Goal: Transaction & Acquisition: Obtain resource

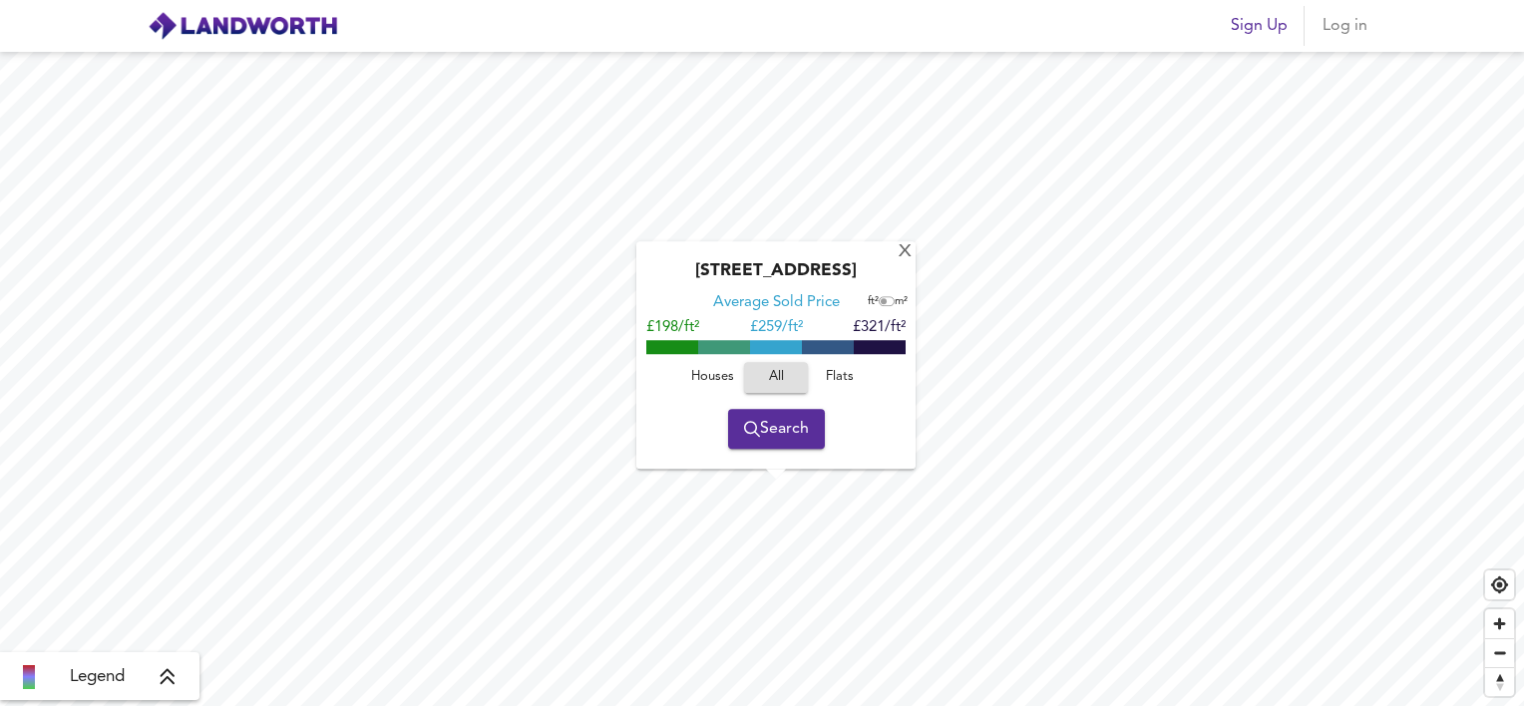
click at [790, 435] on span "Search" at bounding box center [776, 429] width 65 height 28
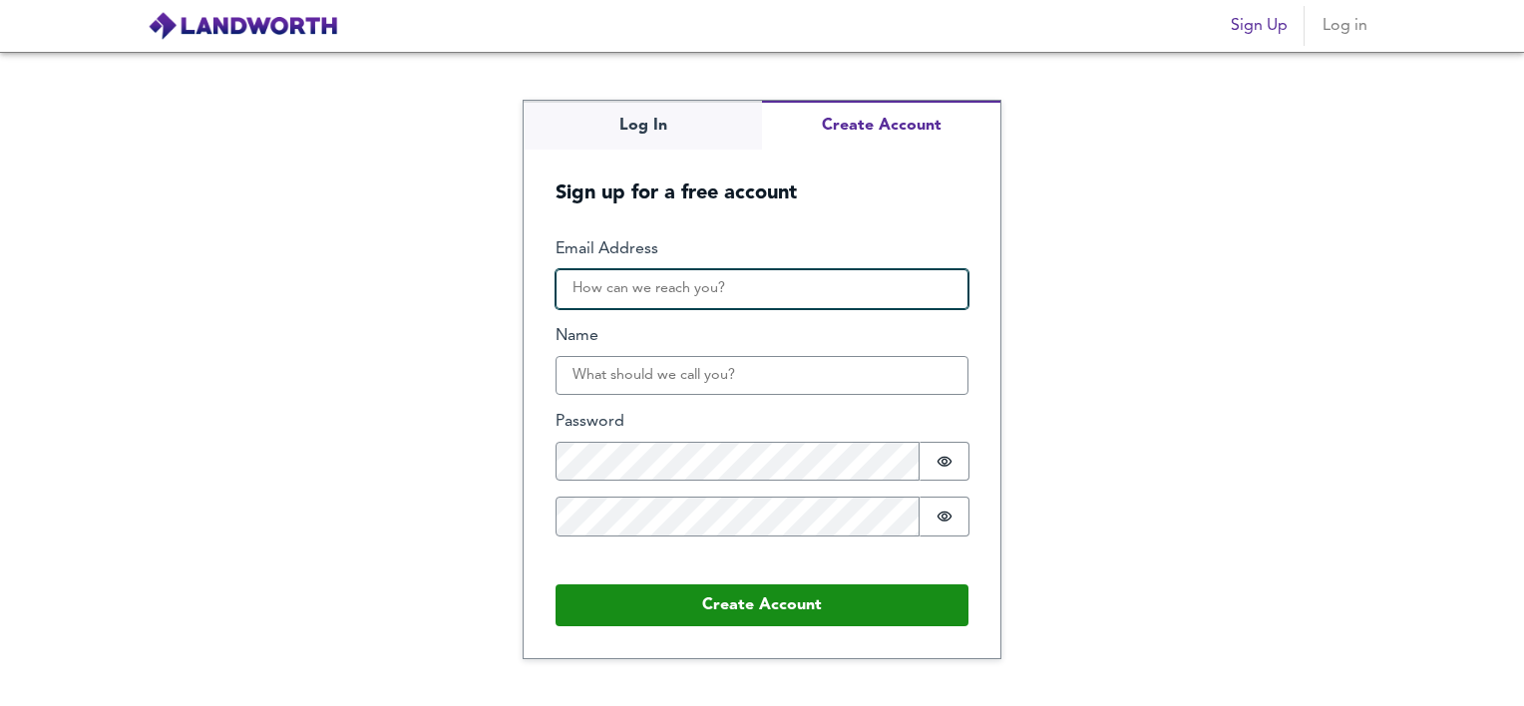
click at [731, 293] on input "Email Address" at bounding box center [761, 289] width 413 height 40
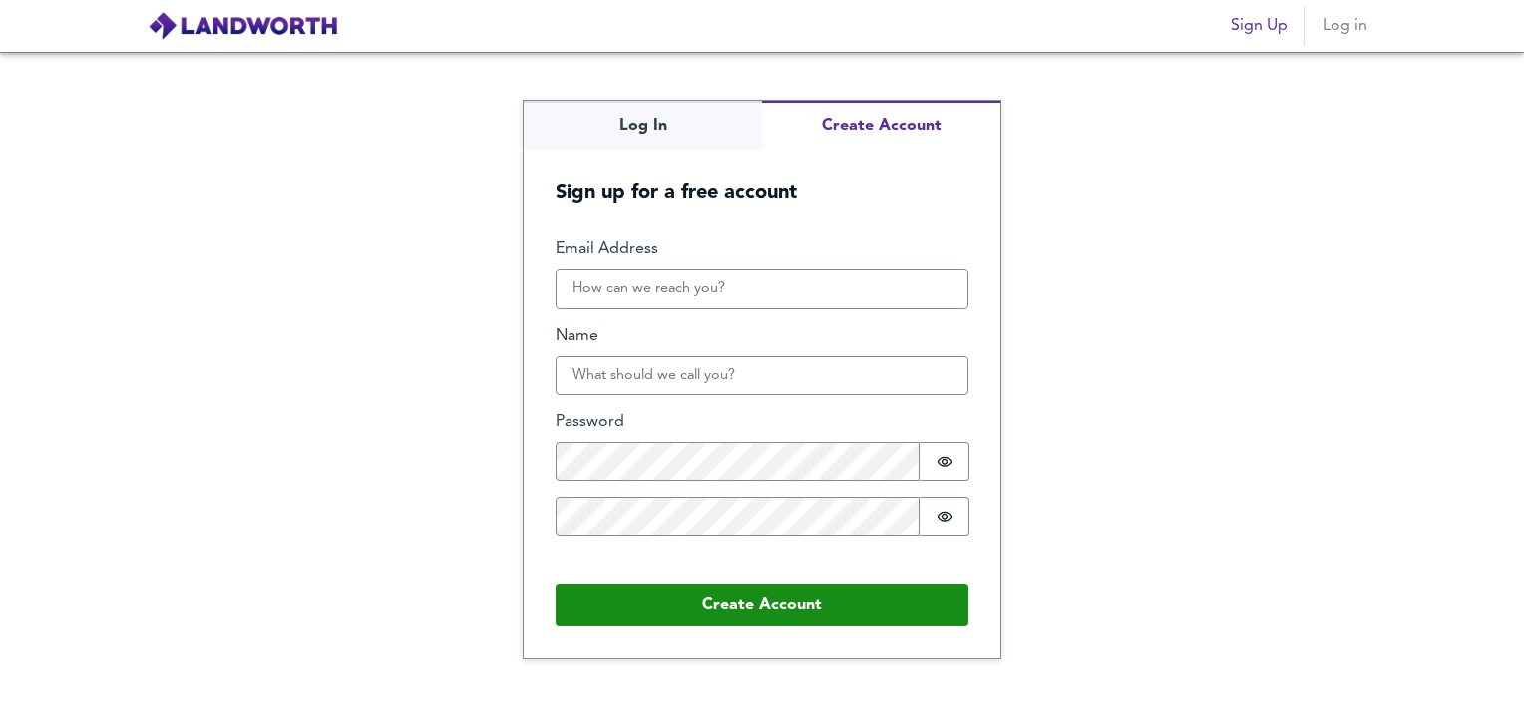
click at [893, 219] on form "Email Address Name Password Password is hidden Confirm Password Password is hid…" at bounding box center [762, 431] width 477 height 451
click at [735, 267] on div "Email Address" at bounding box center [761, 273] width 413 height 70
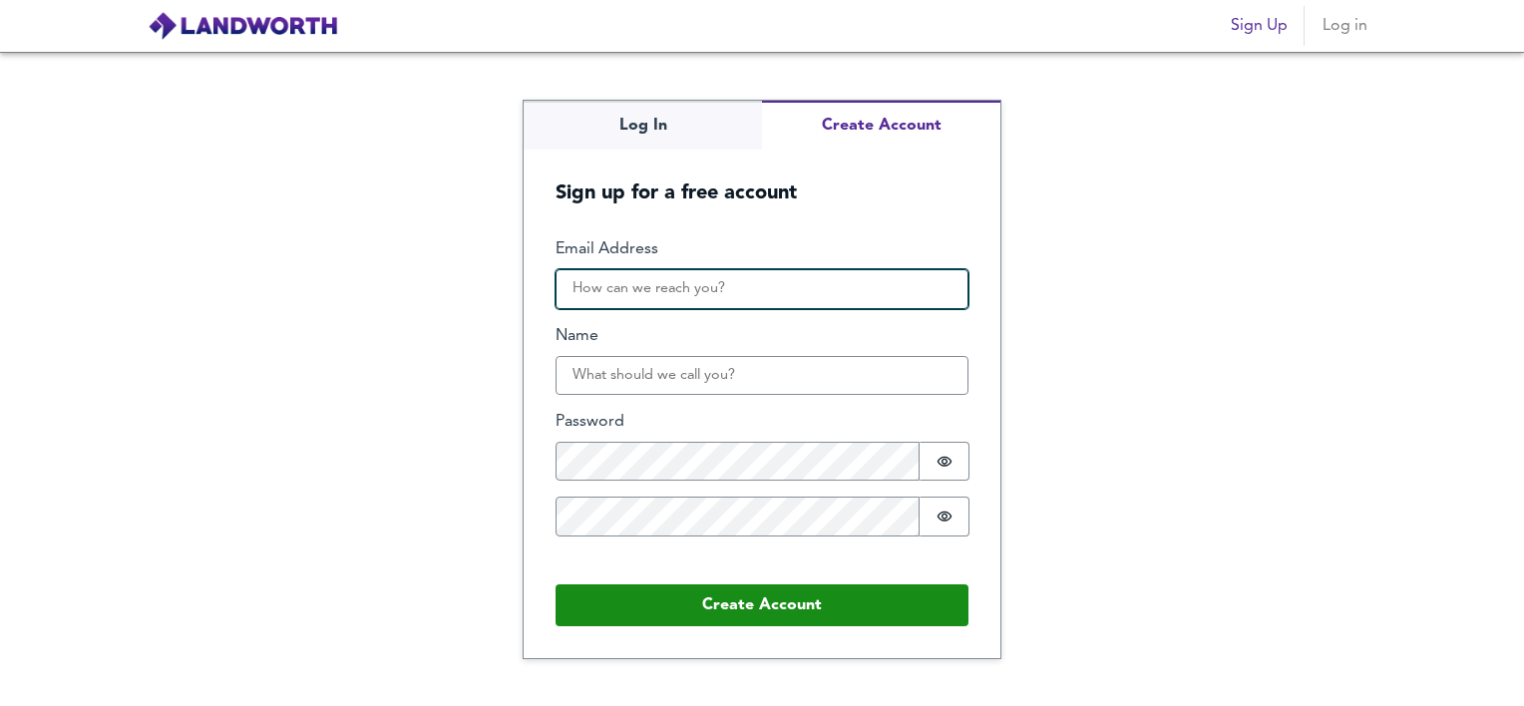
click at [726, 276] on input "Email Address" at bounding box center [761, 289] width 413 height 40
click at [723, 275] on input "Email Address" at bounding box center [761, 289] width 413 height 40
click at [810, 282] on input "Email Address" at bounding box center [761, 289] width 413 height 40
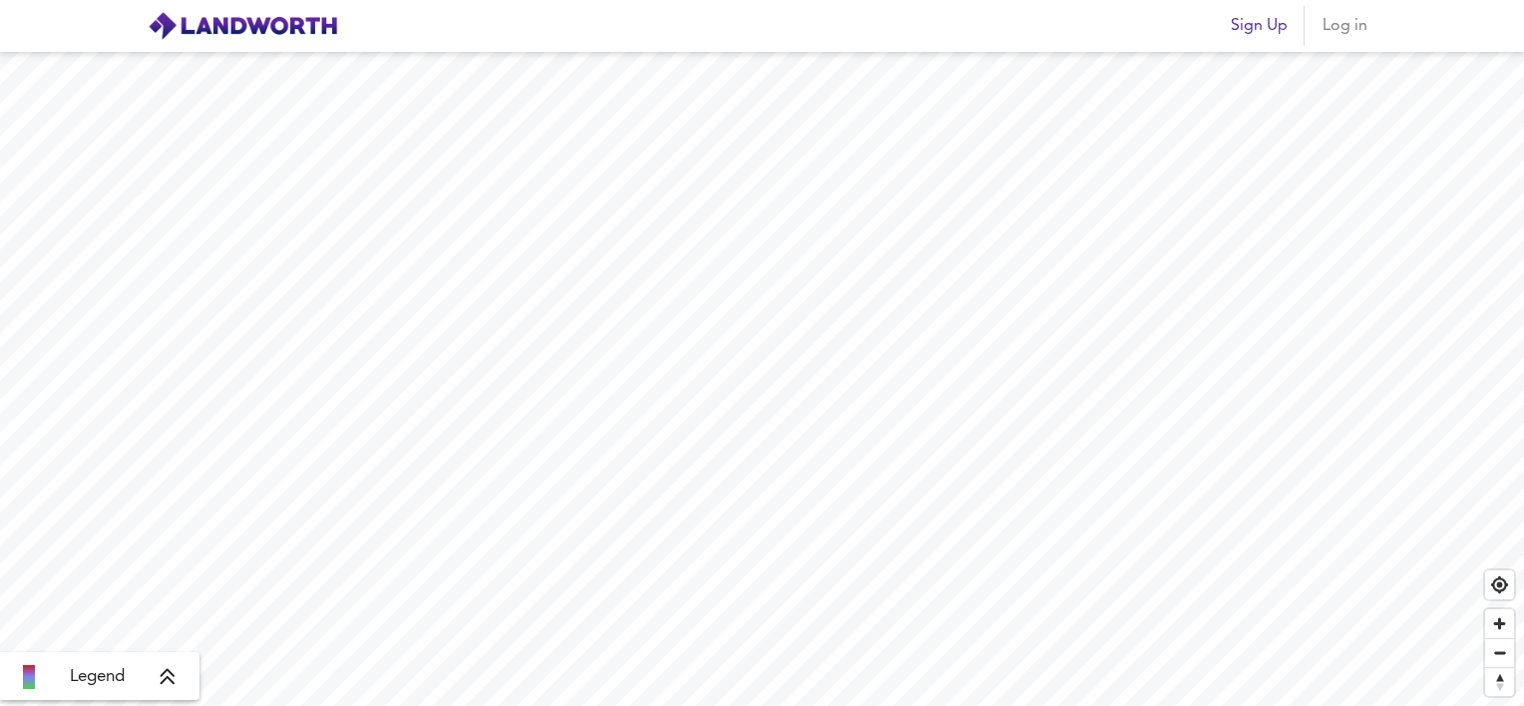
click at [1356, 30] on span "Log in" at bounding box center [1344, 26] width 48 height 28
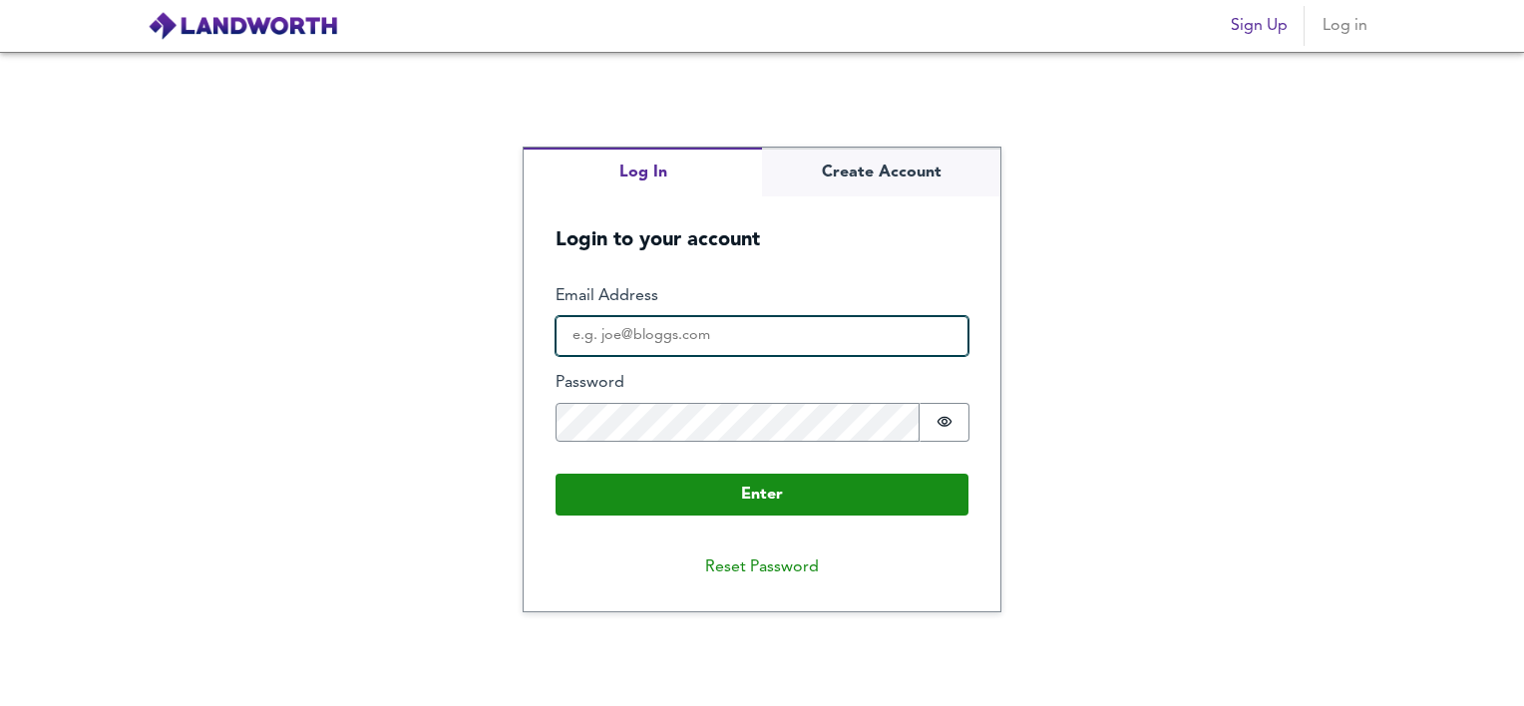
click at [790, 331] on input "Email Address" at bounding box center [761, 336] width 413 height 40
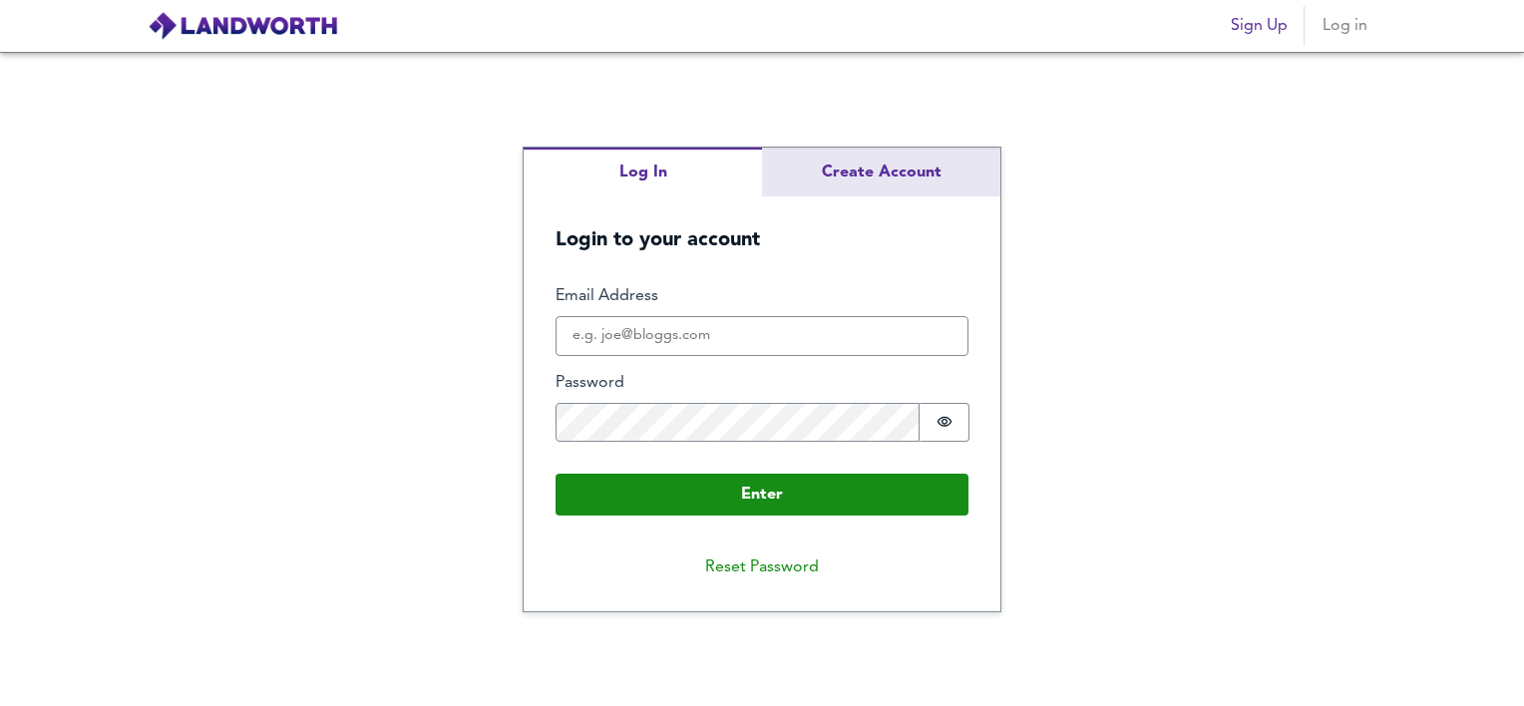
click at [869, 173] on div "Log In Create Account Login to your account Enter Email Address Password Passwo…" at bounding box center [762, 379] width 477 height 463
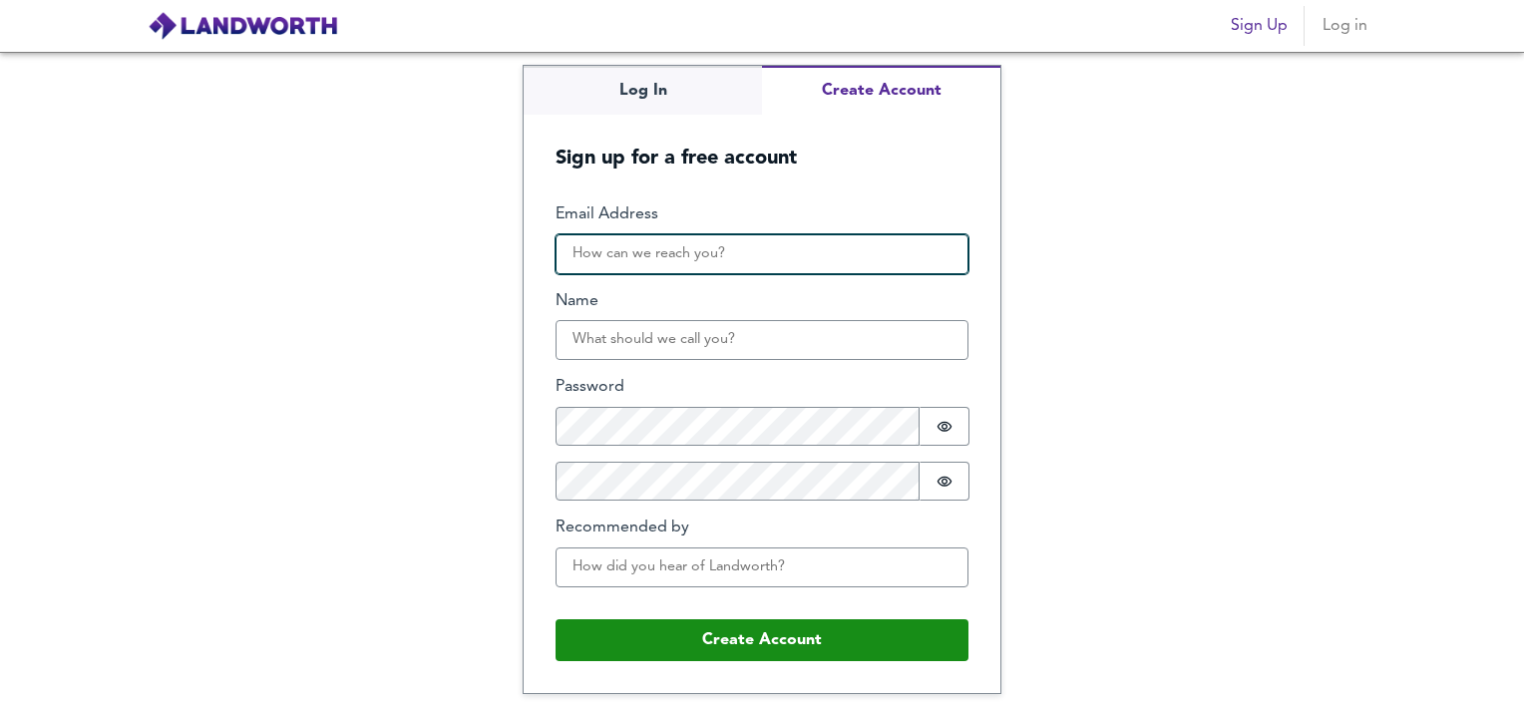
click at [764, 256] on input "Email Address" at bounding box center [761, 254] width 413 height 40
type input "[EMAIL_ADDRESS][PERSON_NAME][DOMAIN_NAME]"
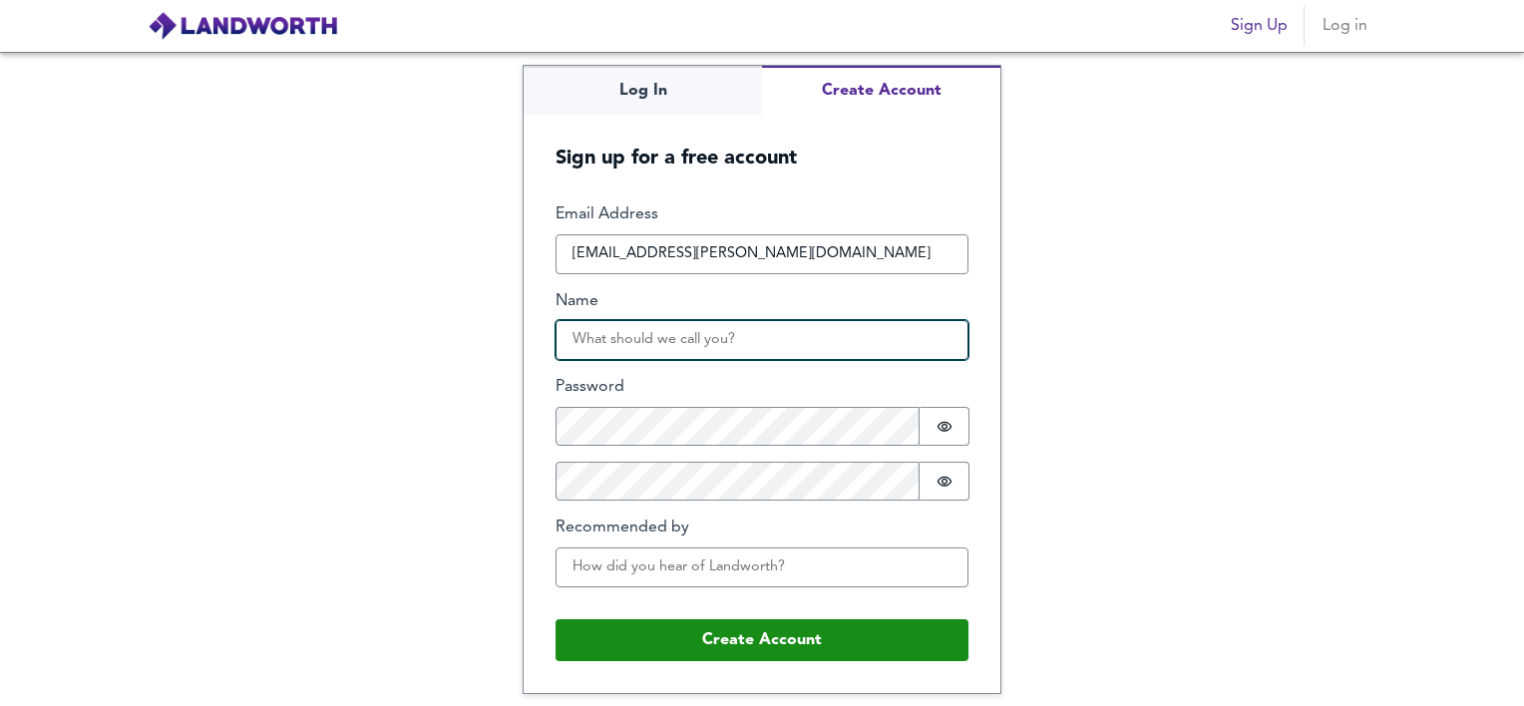
click at [769, 337] on input "Name" at bounding box center [761, 340] width 413 height 40
type input "mal"
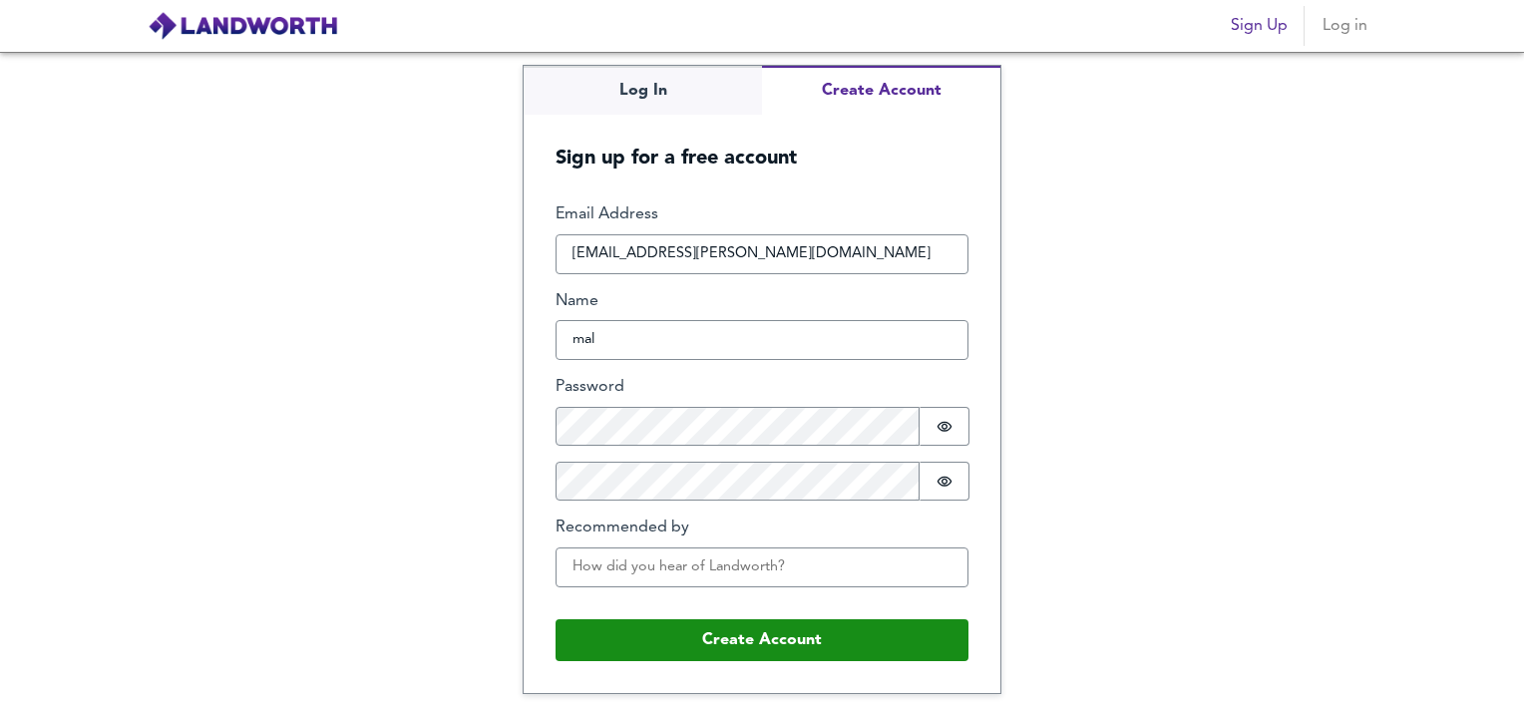
click at [1072, 427] on div "Log In Create Account Sign up for a free account Email Address [EMAIL_ADDRESS][…" at bounding box center [762, 379] width 1524 height 654
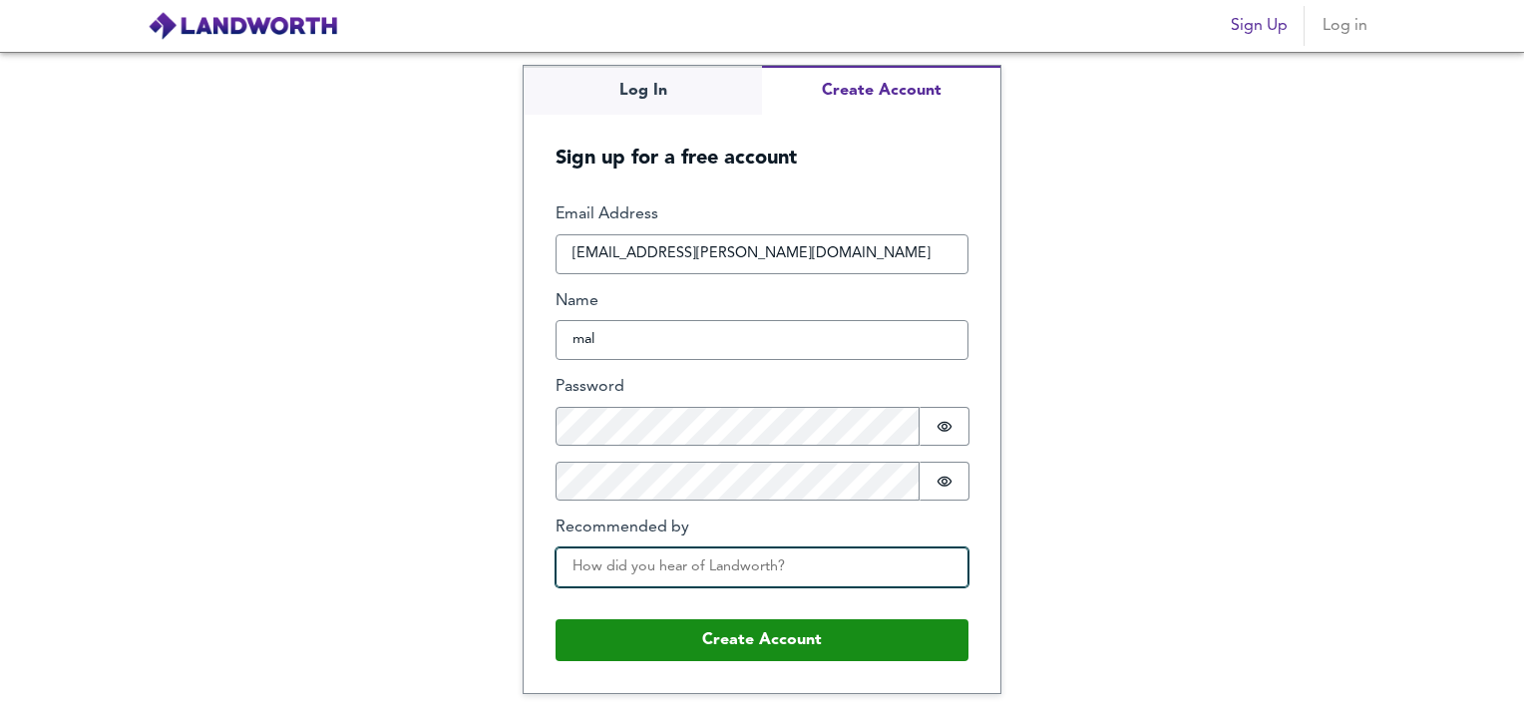
click at [799, 558] on input "Recommended by" at bounding box center [761, 567] width 413 height 40
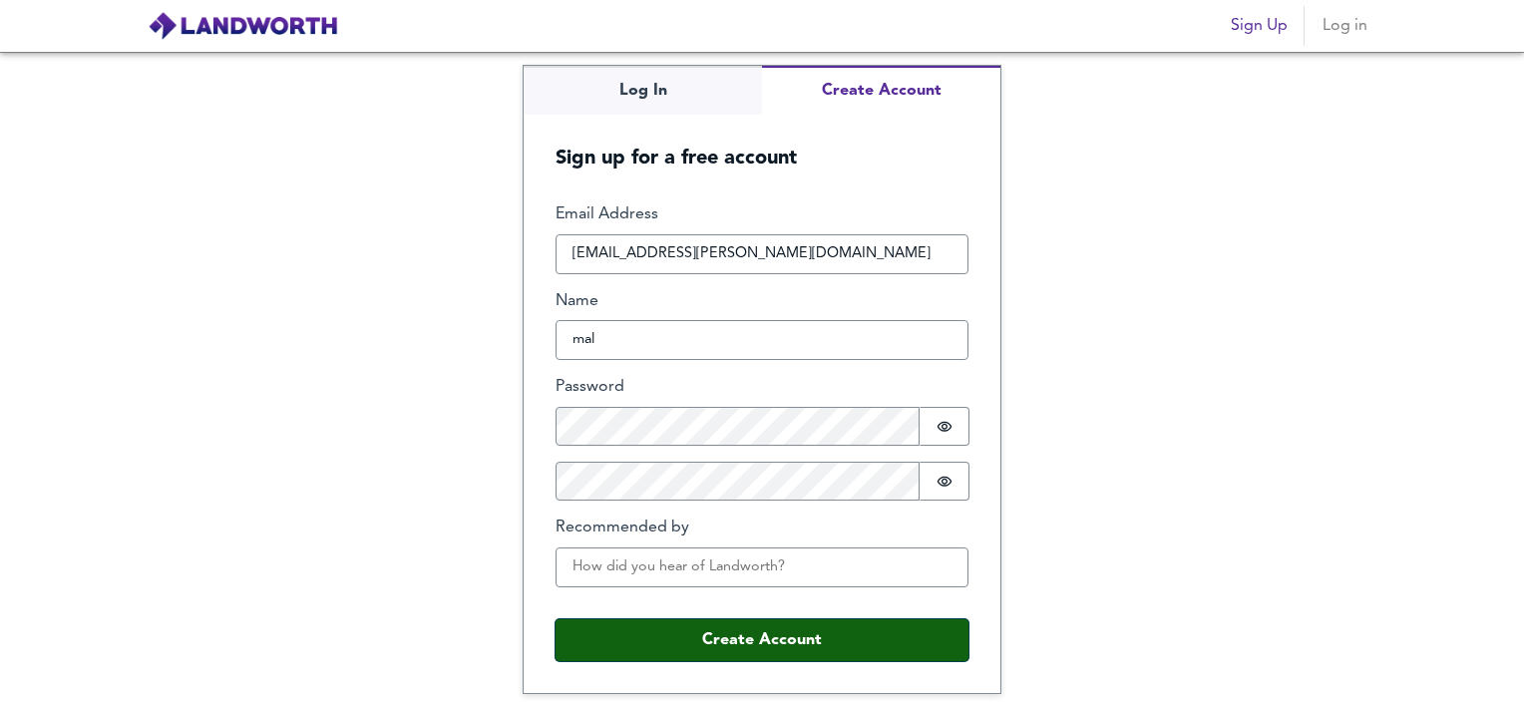
click at [814, 631] on button "Create Account" at bounding box center [761, 640] width 413 height 42
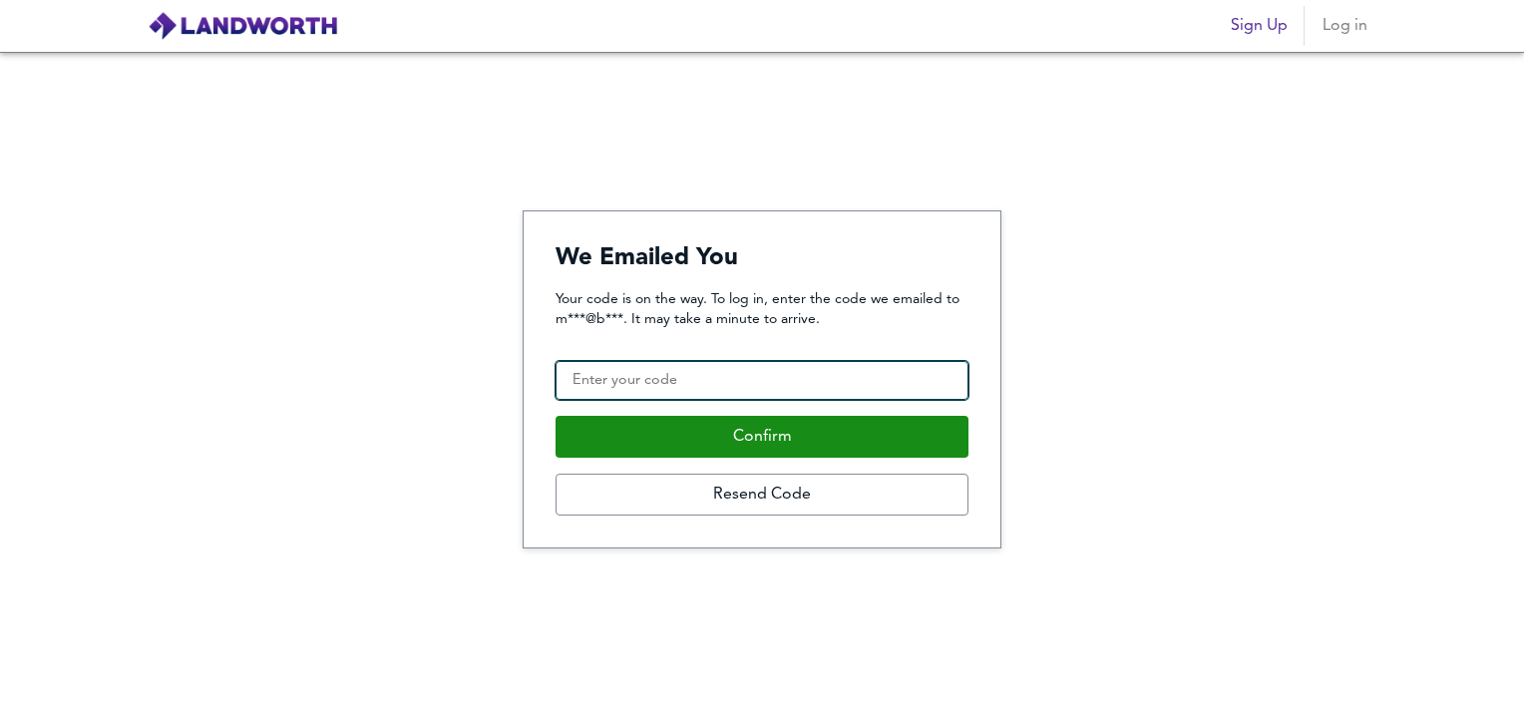
click at [838, 379] on input "Confirmation Code" at bounding box center [761, 381] width 413 height 40
click at [834, 379] on input "Confirmation Code" at bounding box center [761, 381] width 413 height 40
paste input "817047"
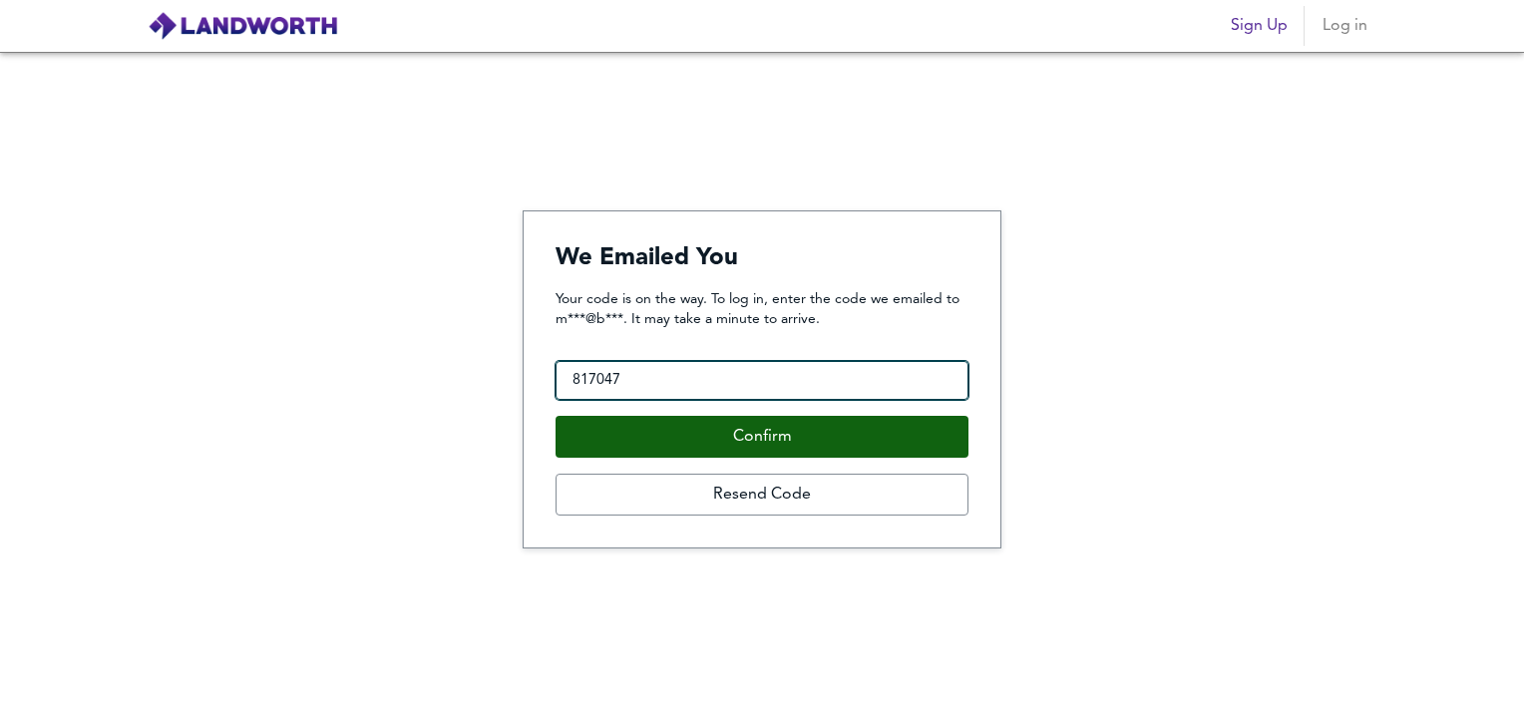
type input "817047"
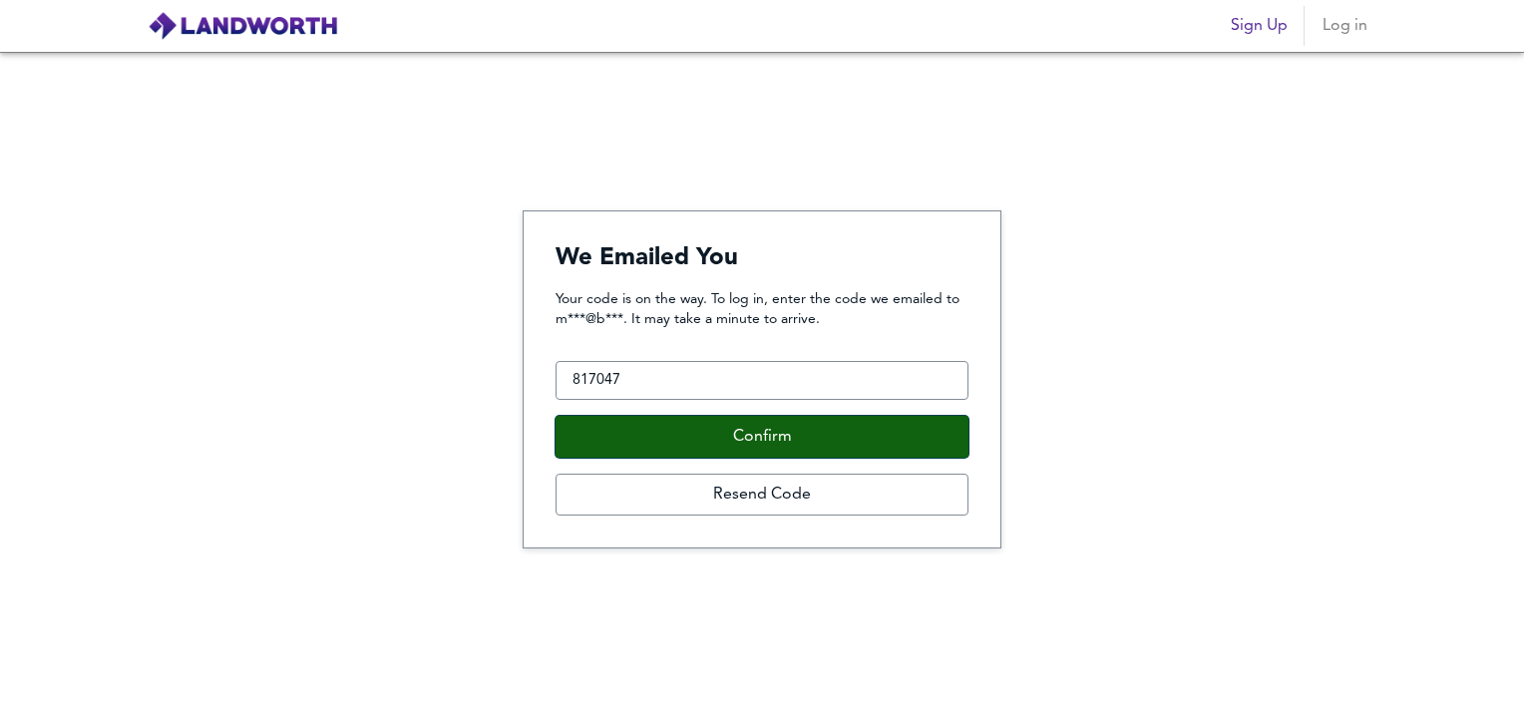
click at [863, 438] on button "Confirm" at bounding box center [761, 437] width 413 height 42
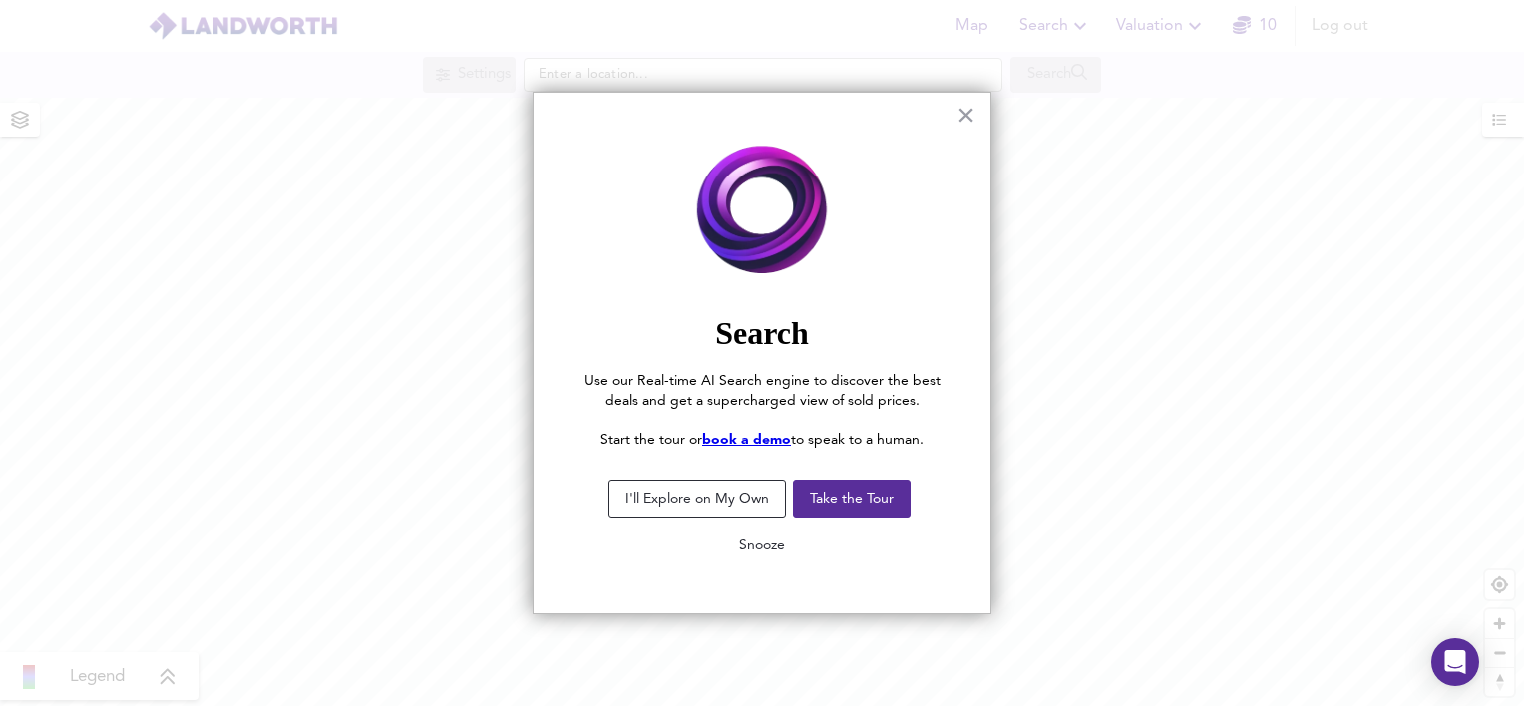
click at [774, 543] on button "Snooze" at bounding box center [762, 546] width 78 height 36
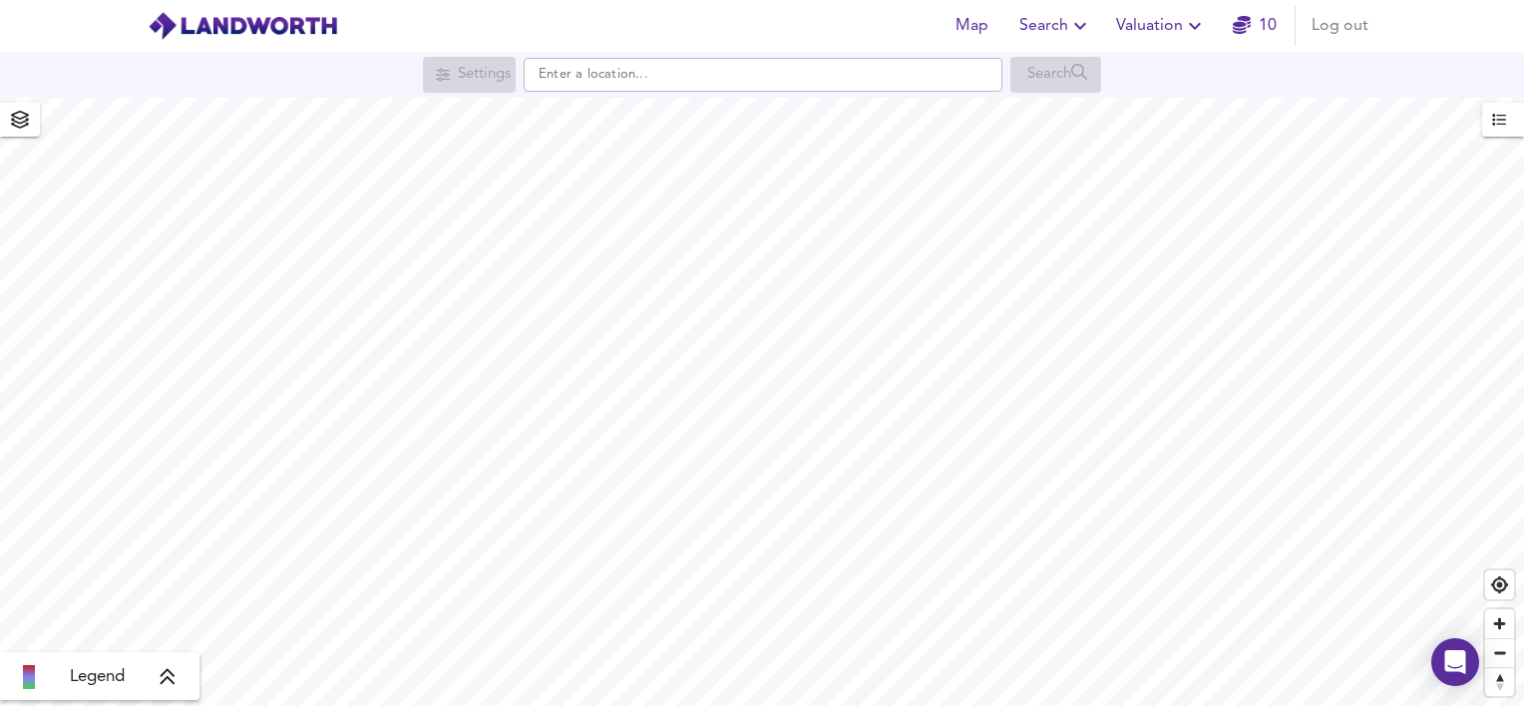
click at [1141, 34] on span "Valuation" at bounding box center [1161, 26] width 91 height 28
click at [1143, 31] on span "Valuation" at bounding box center [1161, 26] width 91 height 28
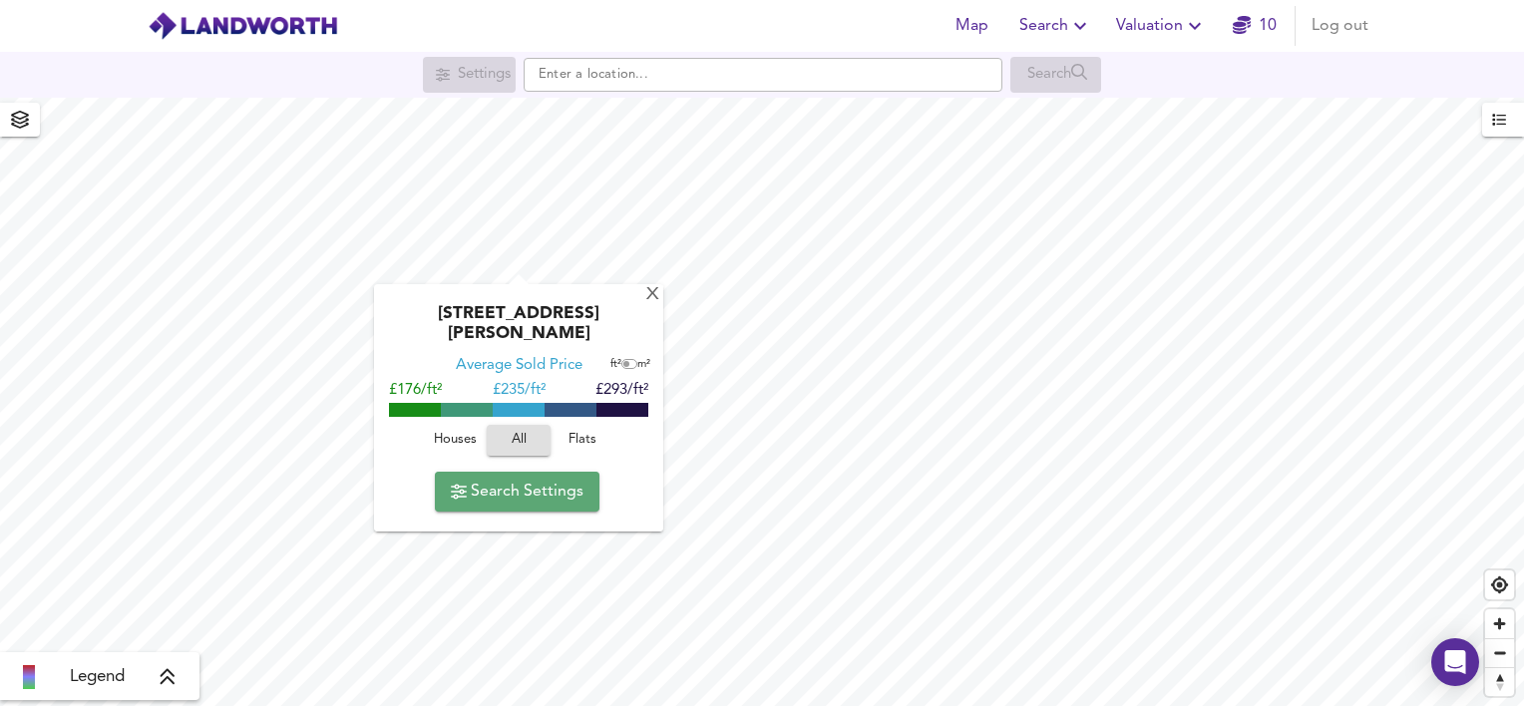
click at [562, 478] on span "Search Settings" at bounding box center [517, 492] width 133 height 28
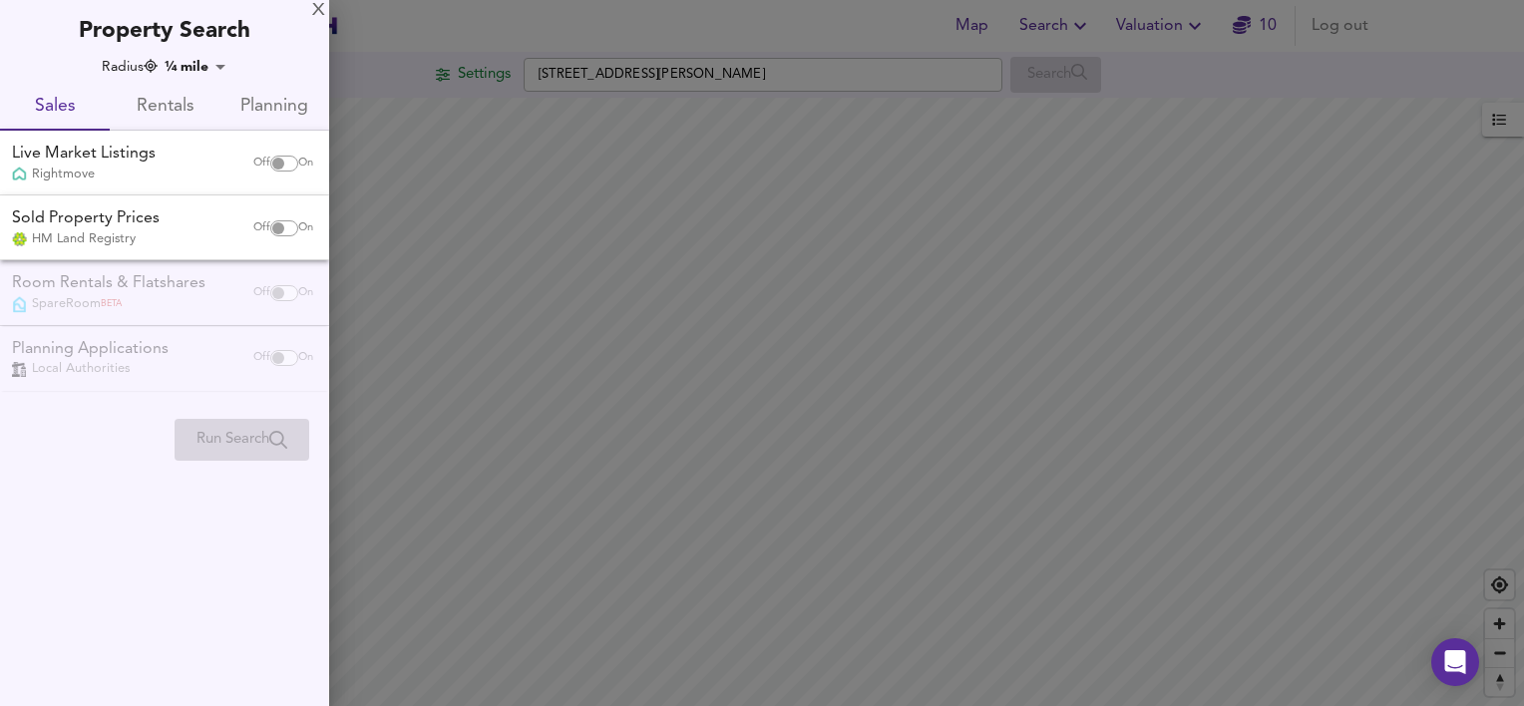
checkbox input "false"
checkbox input "true"
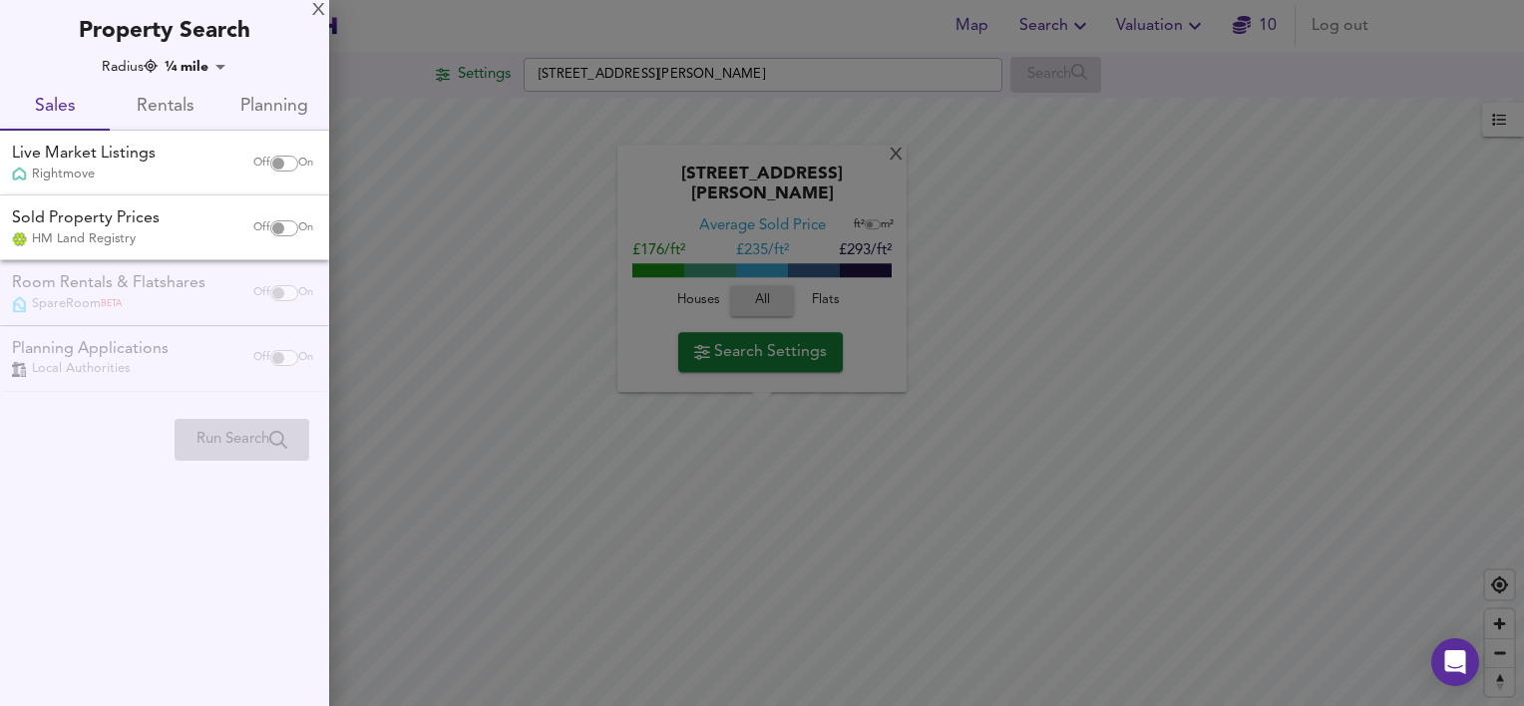
click at [890, 175] on div at bounding box center [762, 353] width 1524 height 706
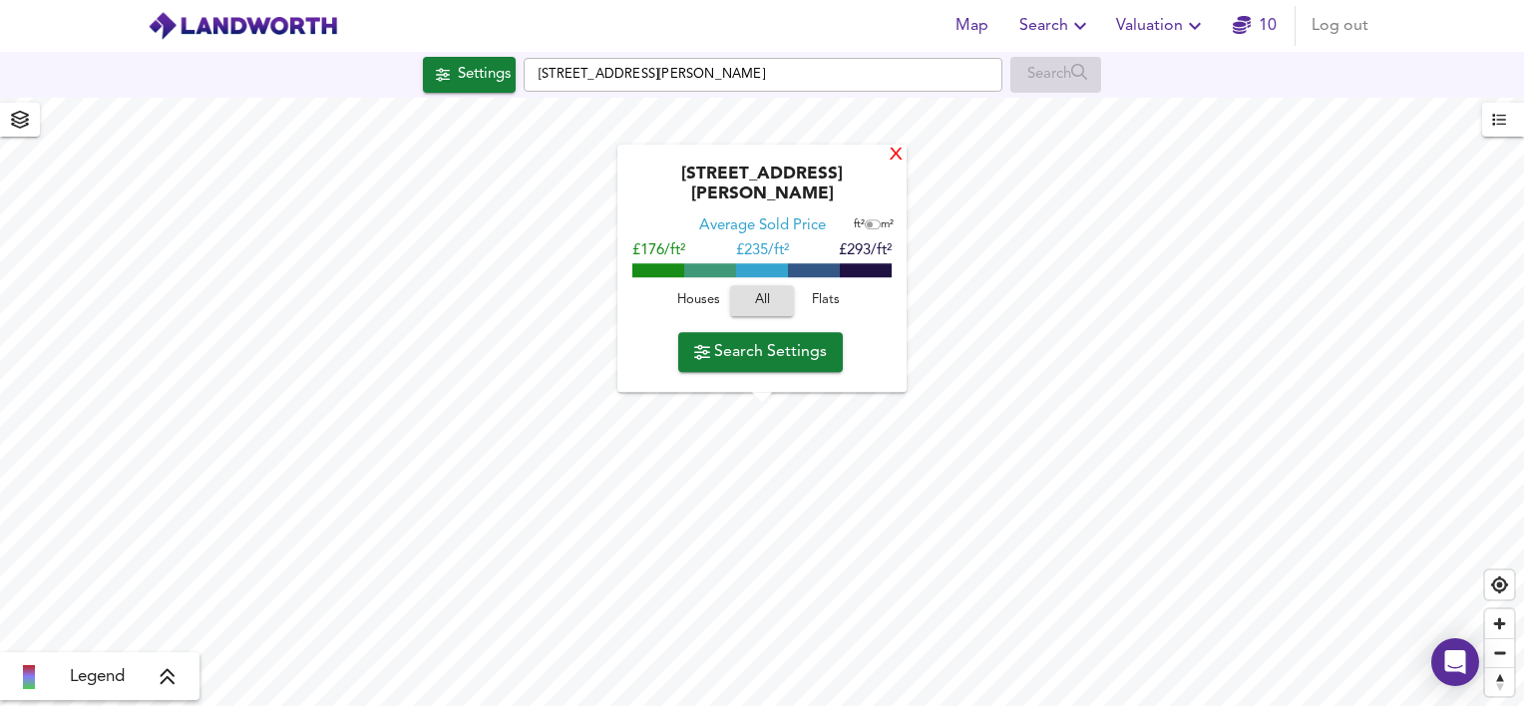
click at [888, 166] on div "X" at bounding box center [896, 156] width 17 height 19
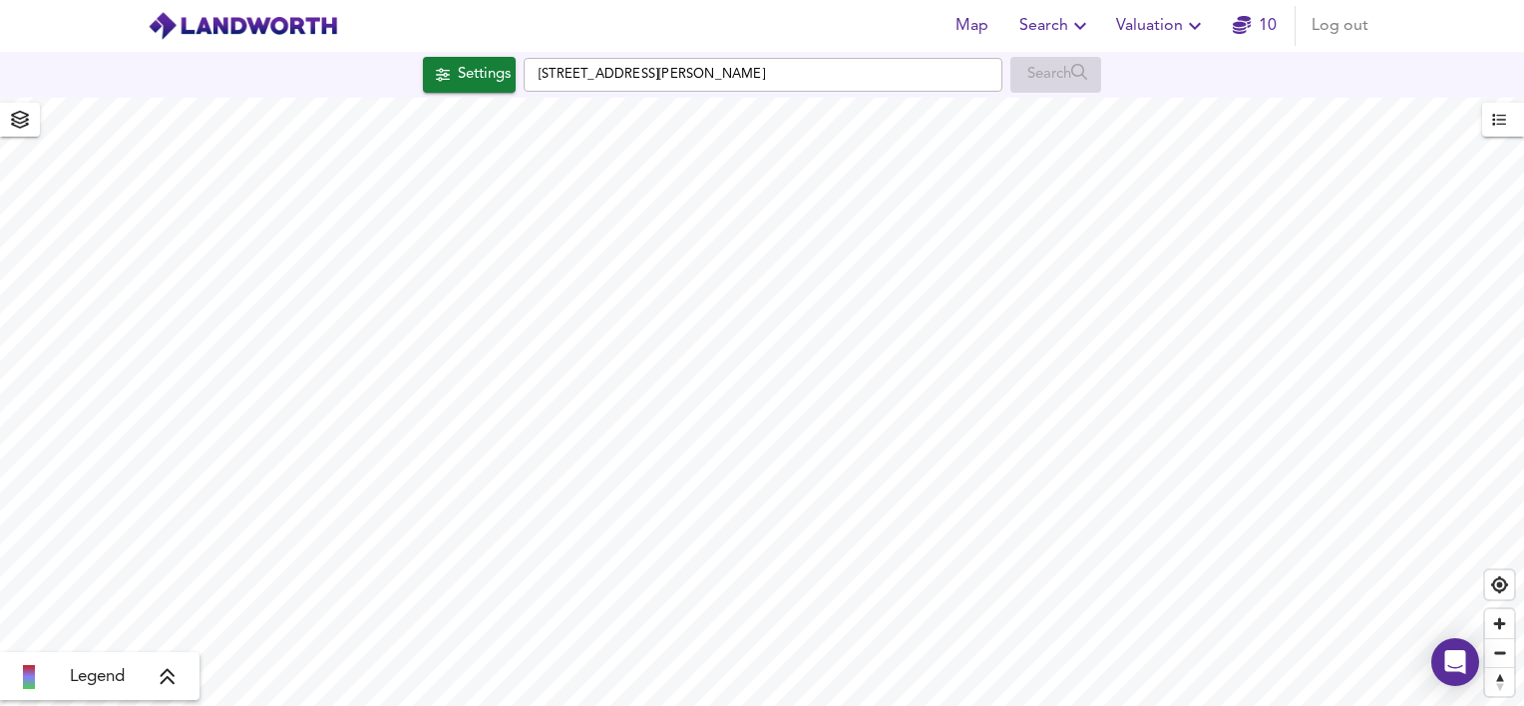
type input "1637"
click at [710, 69] on div "Map Search Valuation 10 Log out Settings [GEOGRAPHIC_DATA][PERSON_NAME] Search …" at bounding box center [762, 353] width 1524 height 706
click at [1044, 26] on span "Search" at bounding box center [1055, 26] width 73 height 28
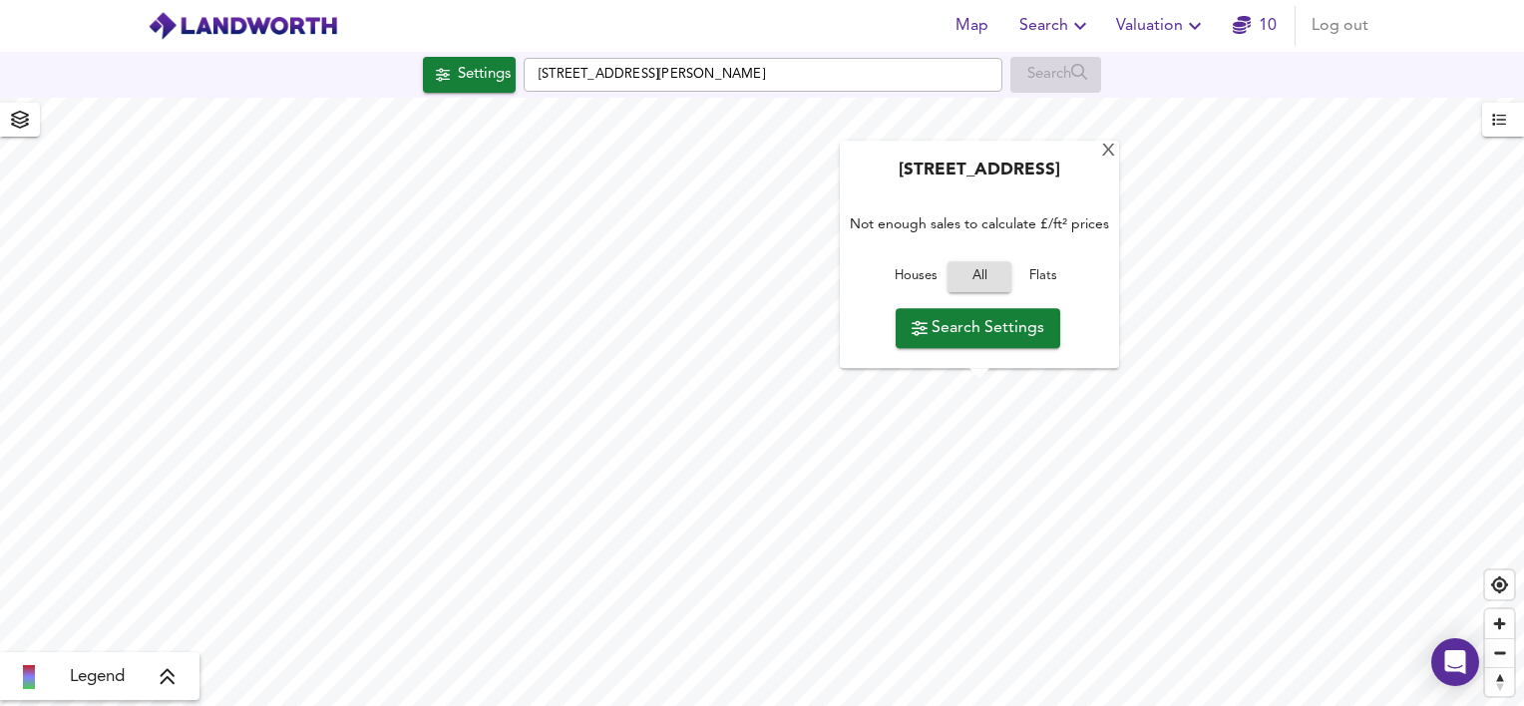
click at [1003, 327] on span "Search Settings" at bounding box center [977, 328] width 133 height 28
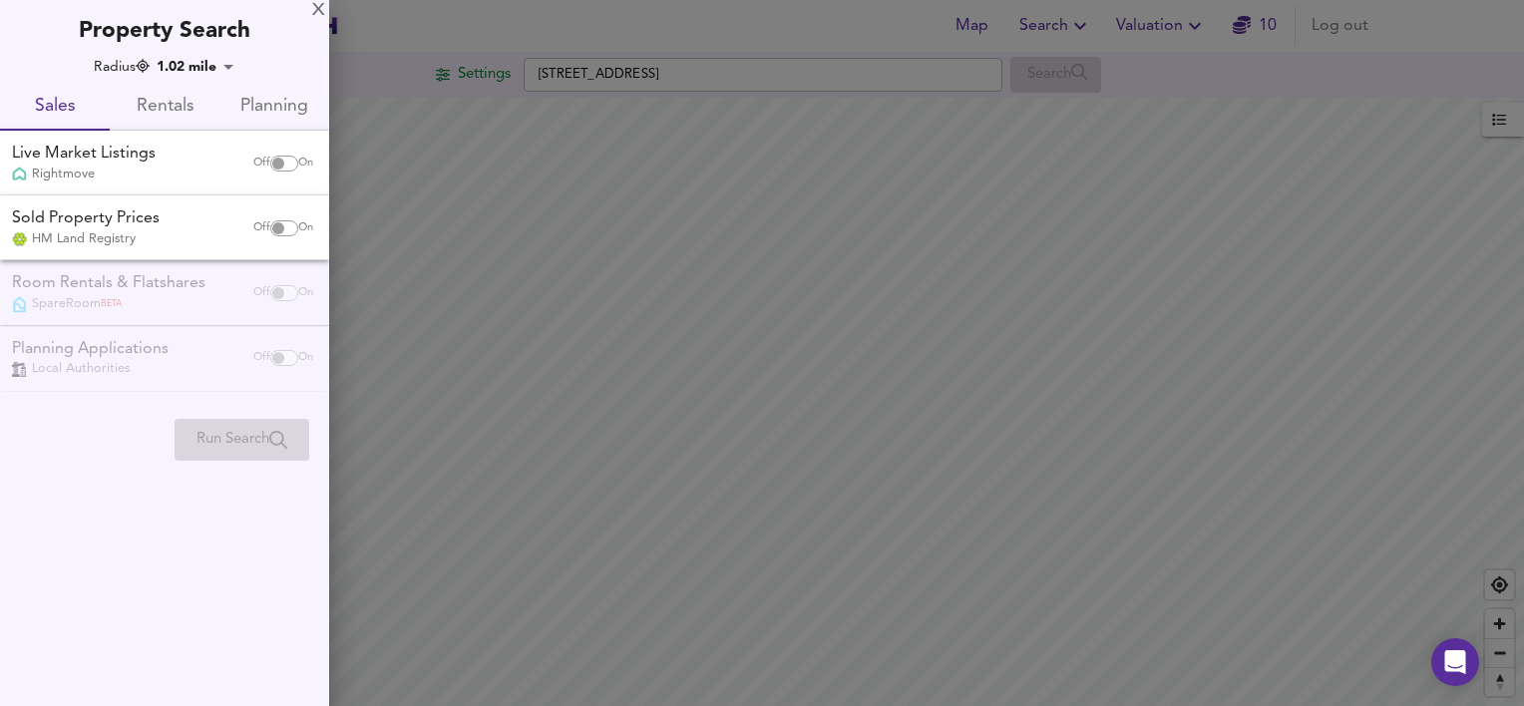
click at [284, 224] on input "checkbox" at bounding box center [278, 228] width 48 height 16
checkbox input "true"
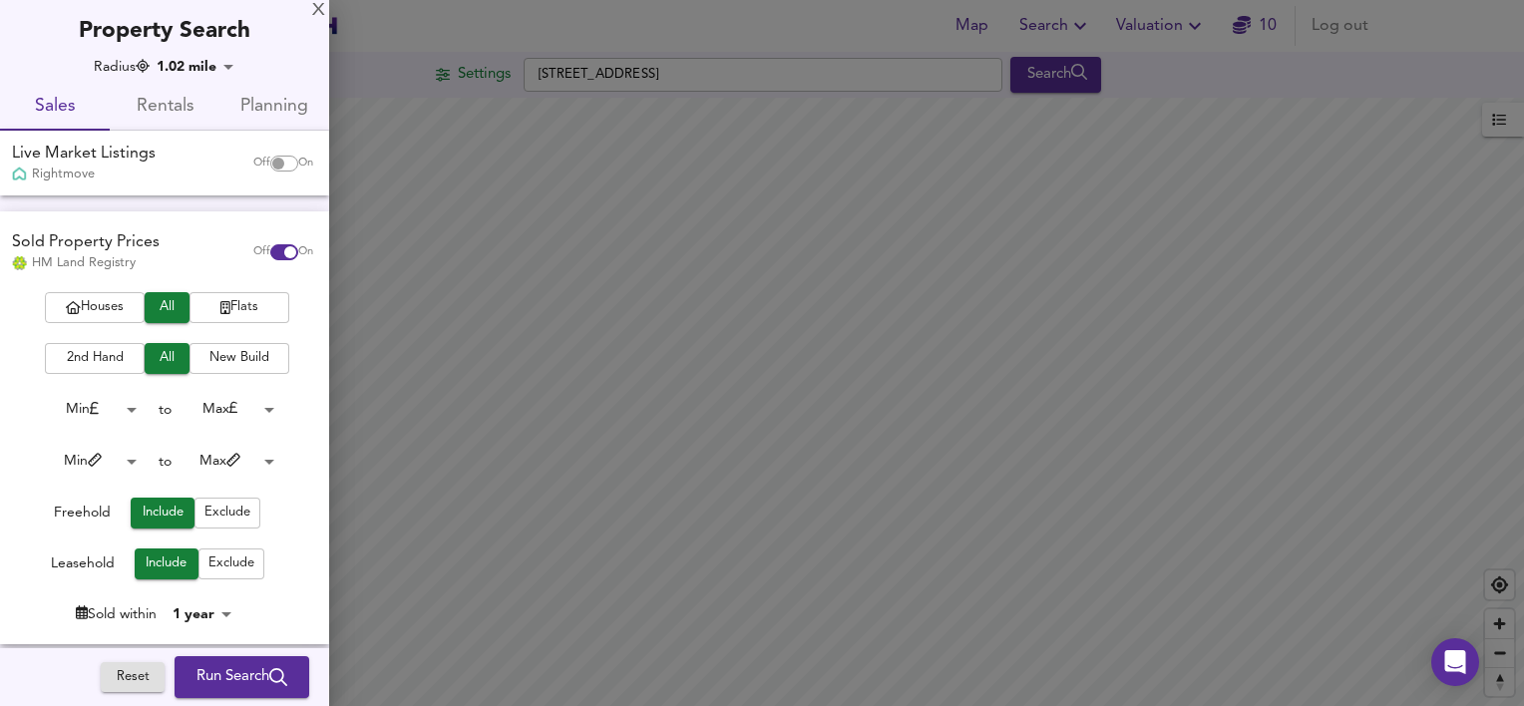
click at [87, 305] on span "Houses" at bounding box center [95, 307] width 80 height 23
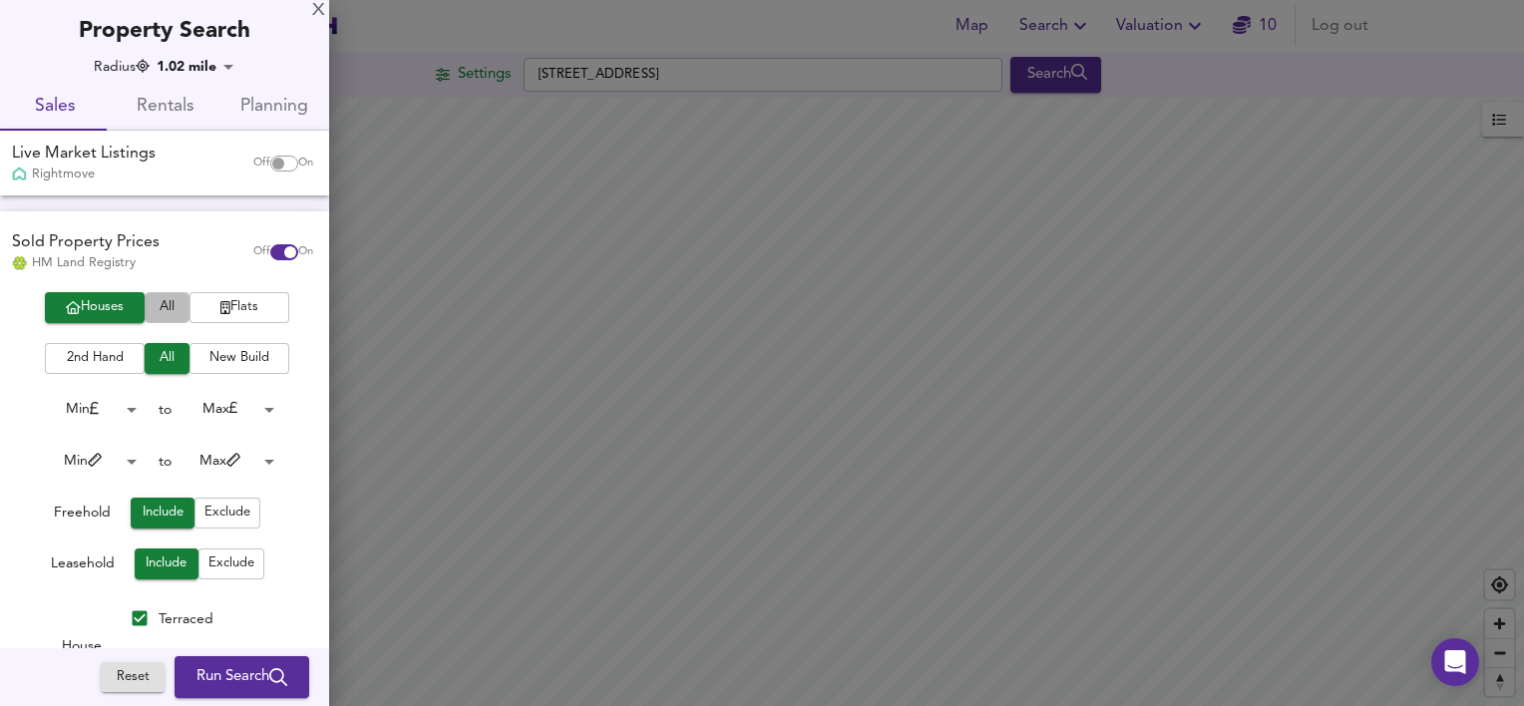
click at [156, 305] on span "All" at bounding box center [167, 307] width 25 height 23
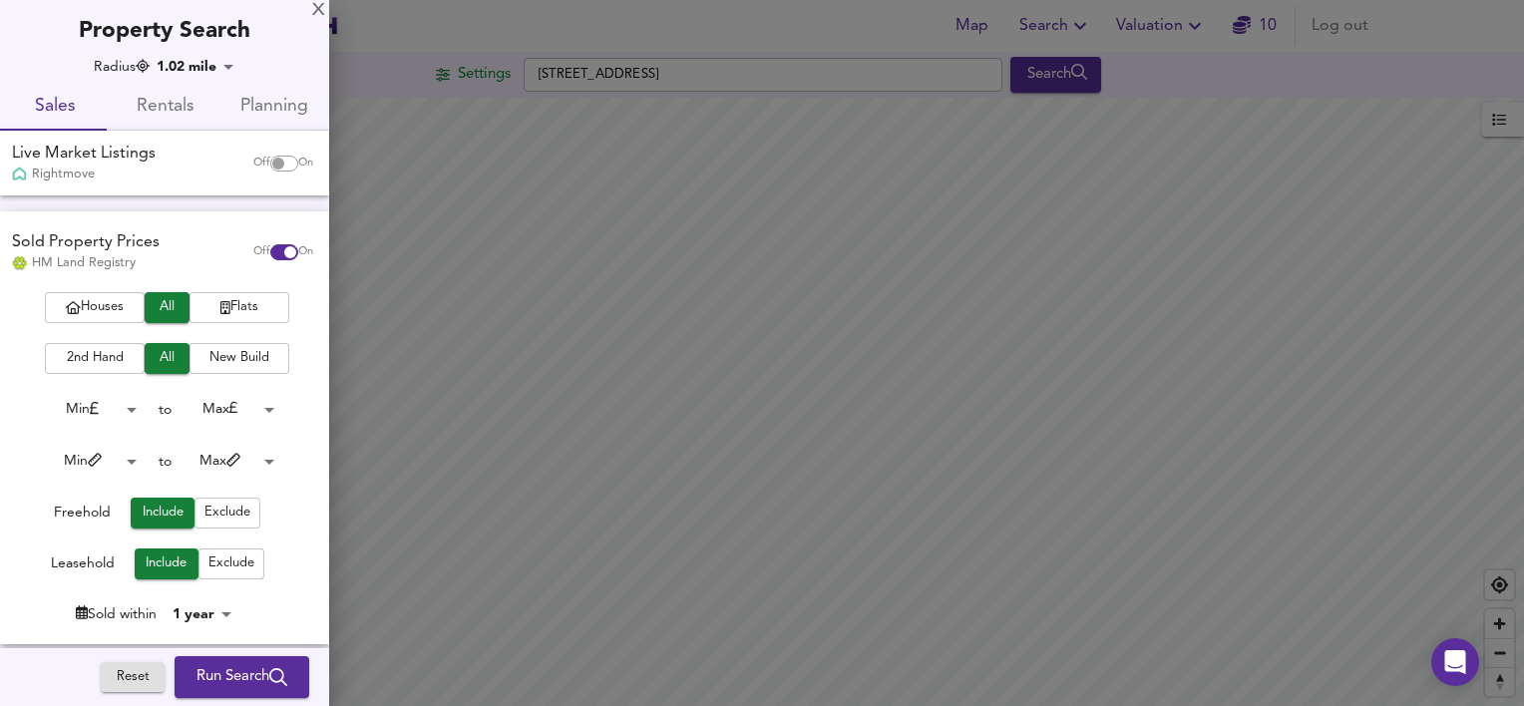
click at [207, 620] on body "Map Search Valuation 10 Log out Settings [GEOGRAPHIC_DATA] Search Legend UK Ave…" at bounding box center [762, 353] width 1524 height 706
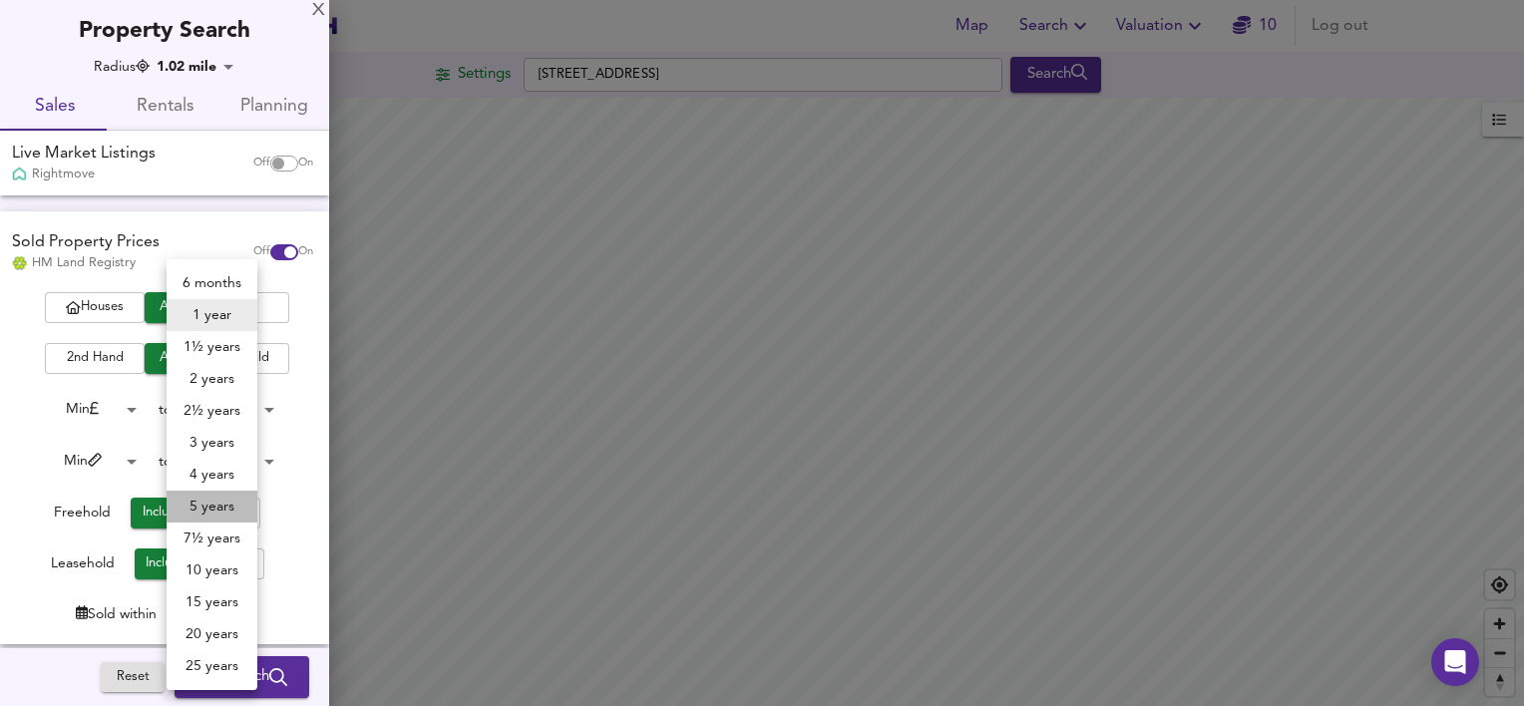
click at [226, 511] on li "5 years" at bounding box center [212, 507] width 91 height 32
type input "60"
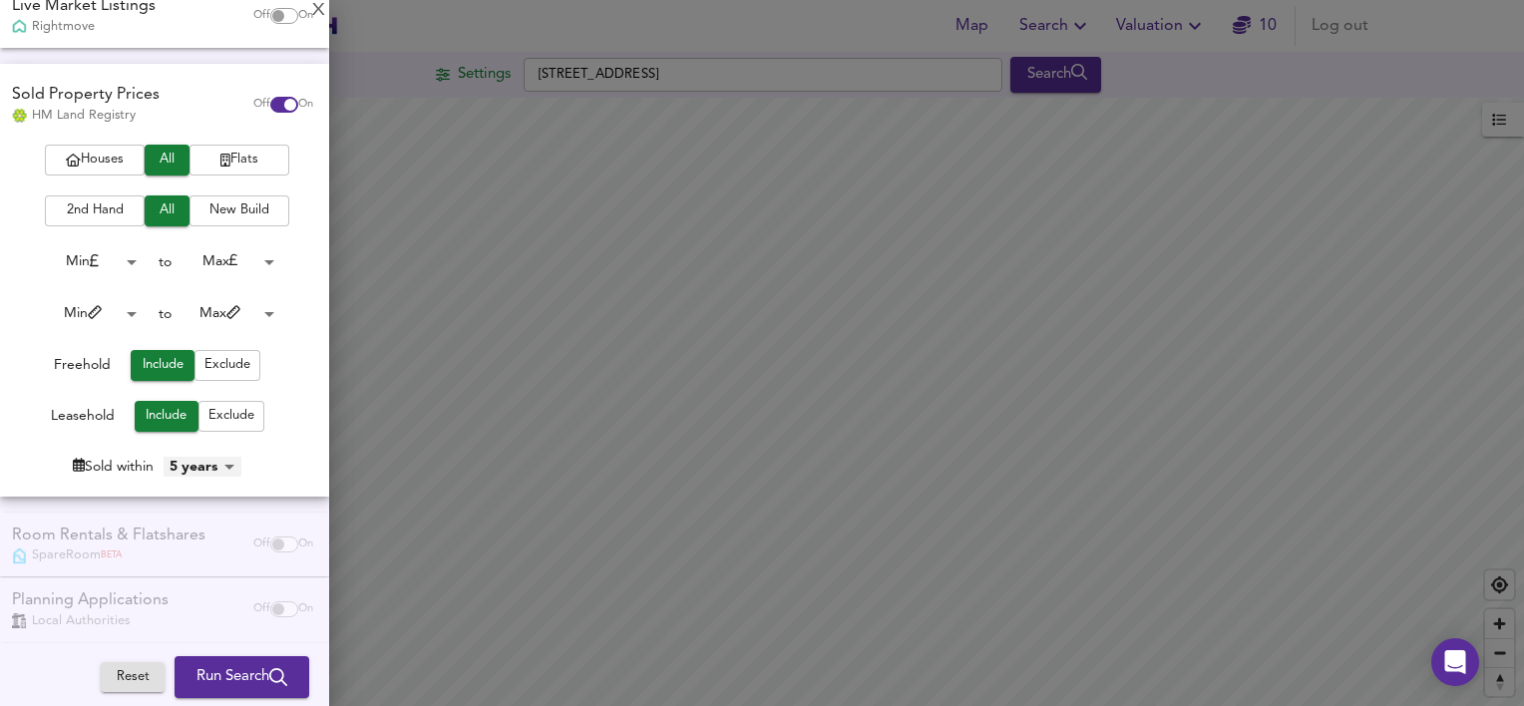
scroll to position [162, 0]
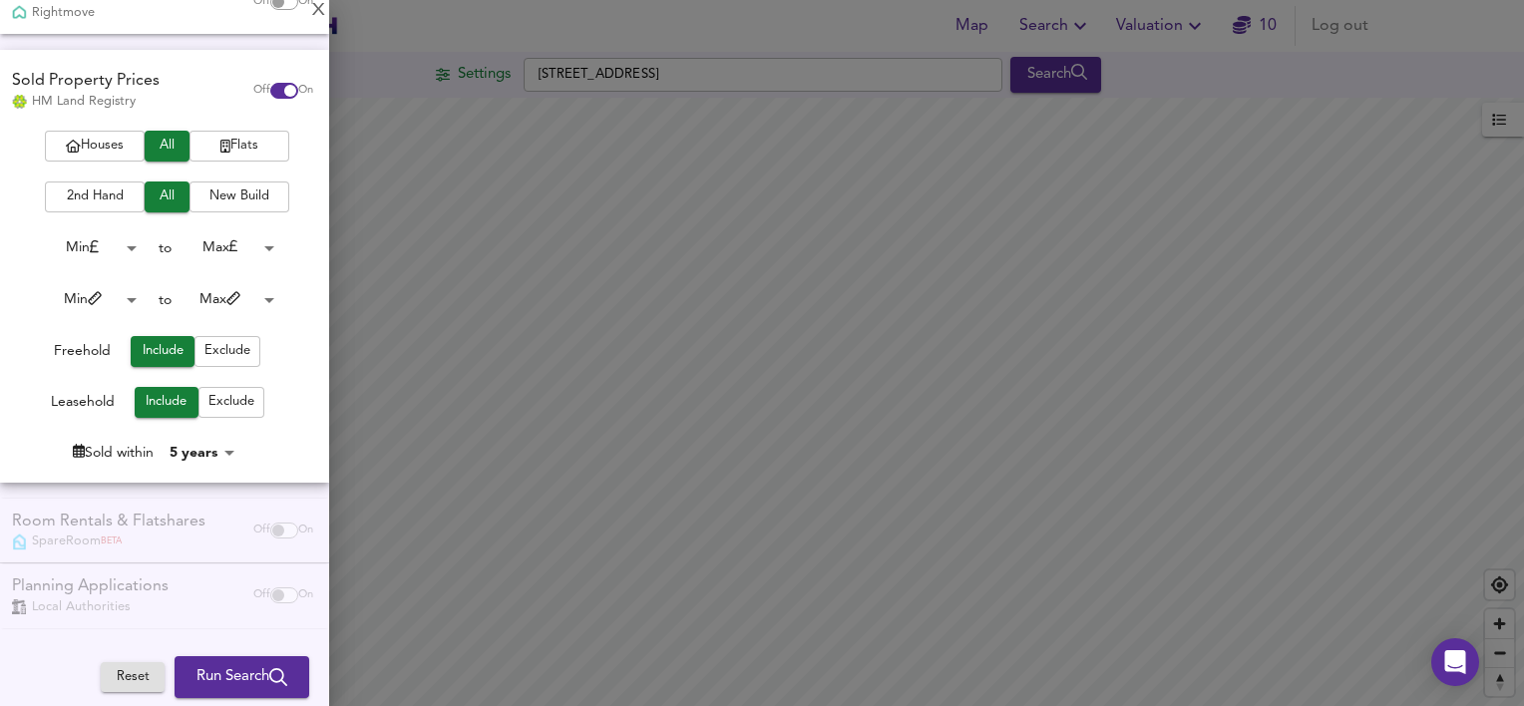
click at [180, 546] on div "Room Rentals & Flatshares SpareRoom BETA Off On" at bounding box center [164, 531] width 329 height 65
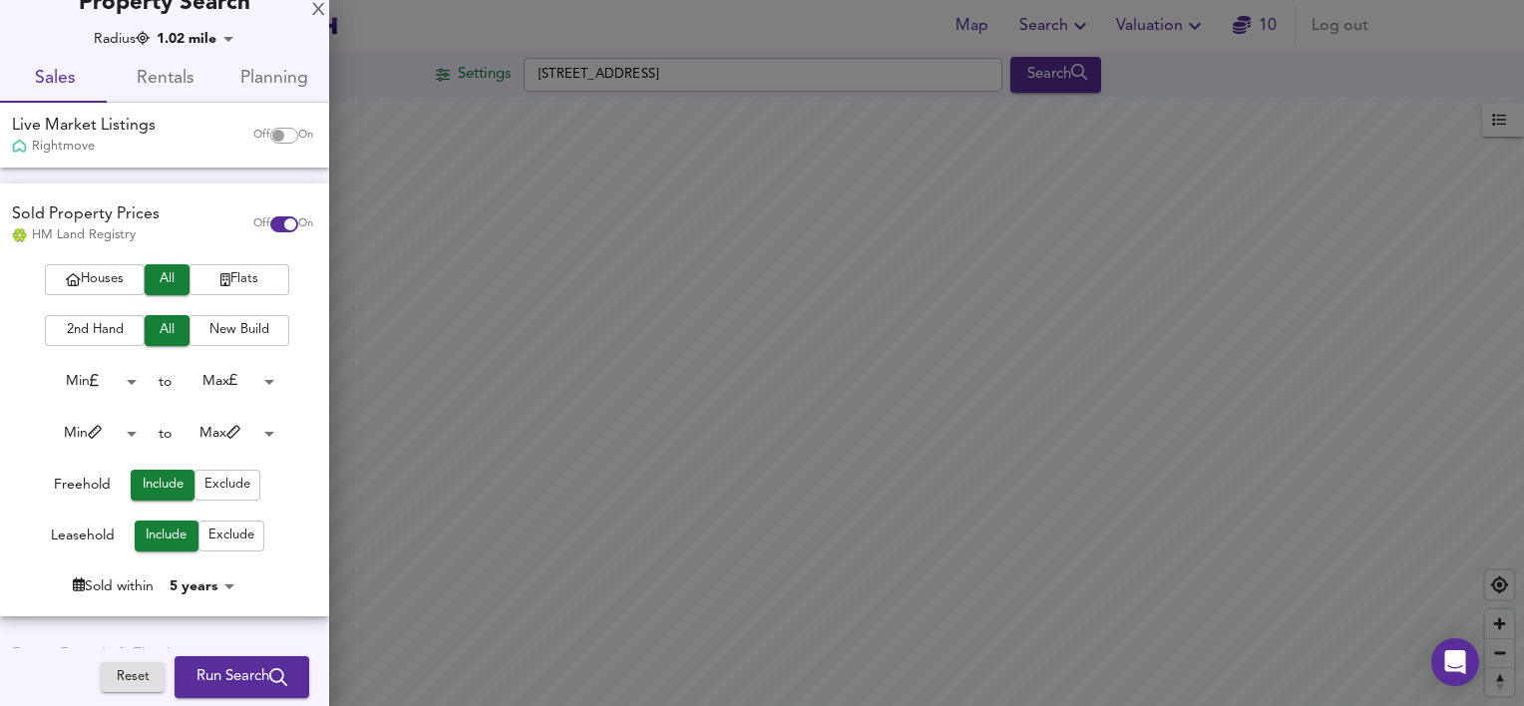
scroll to position [0, 0]
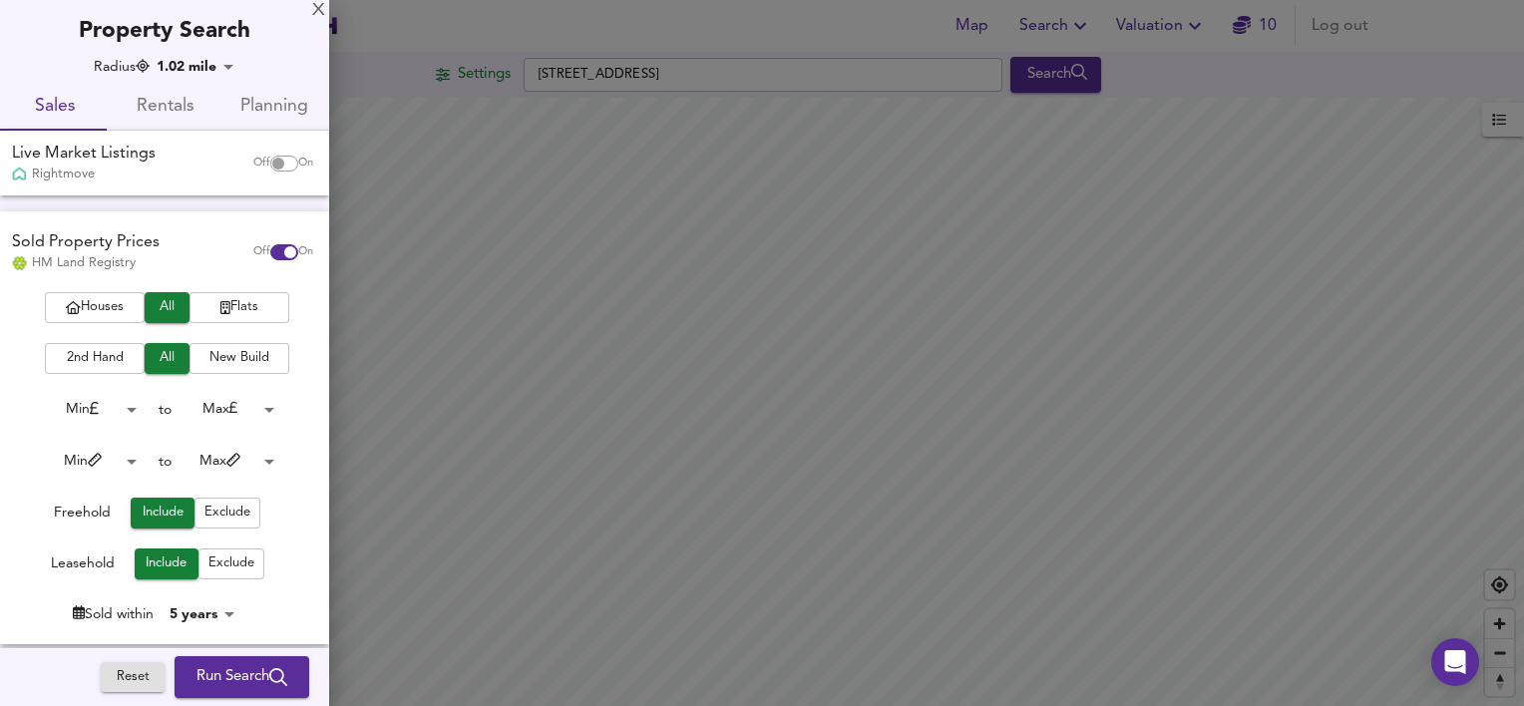
click at [274, 164] on input "checkbox" at bounding box center [278, 164] width 48 height 16
checkbox input "true"
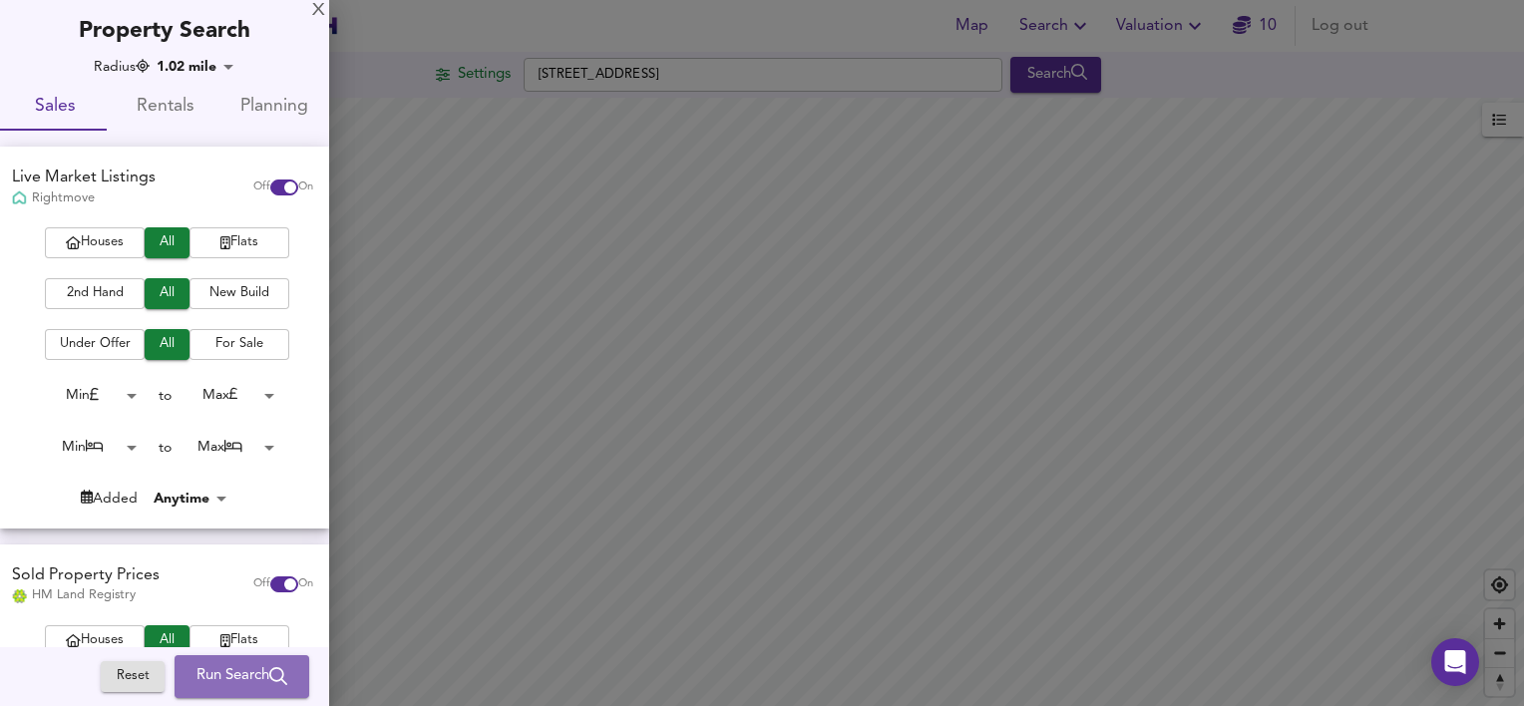
click at [244, 669] on span "Run Search" at bounding box center [241, 677] width 91 height 26
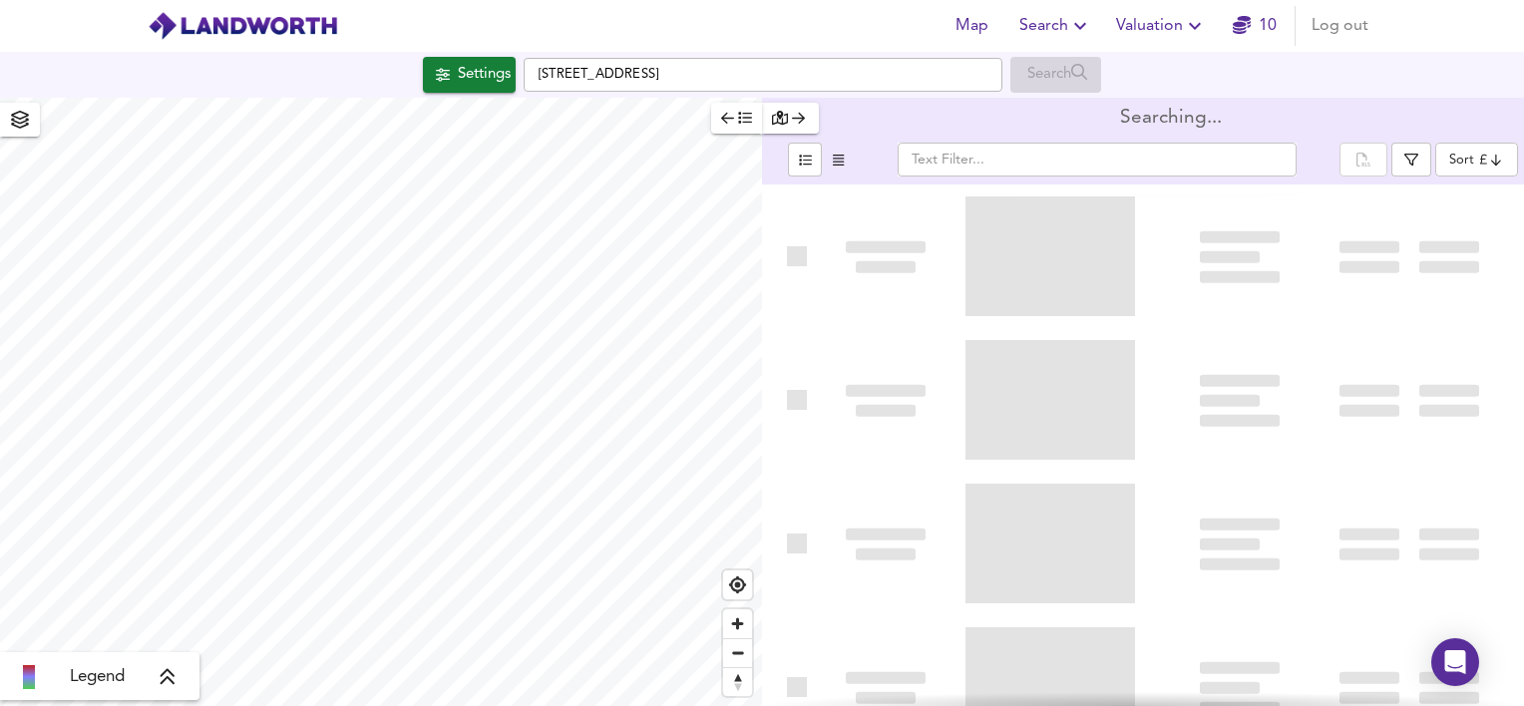
type input "bestdeal"
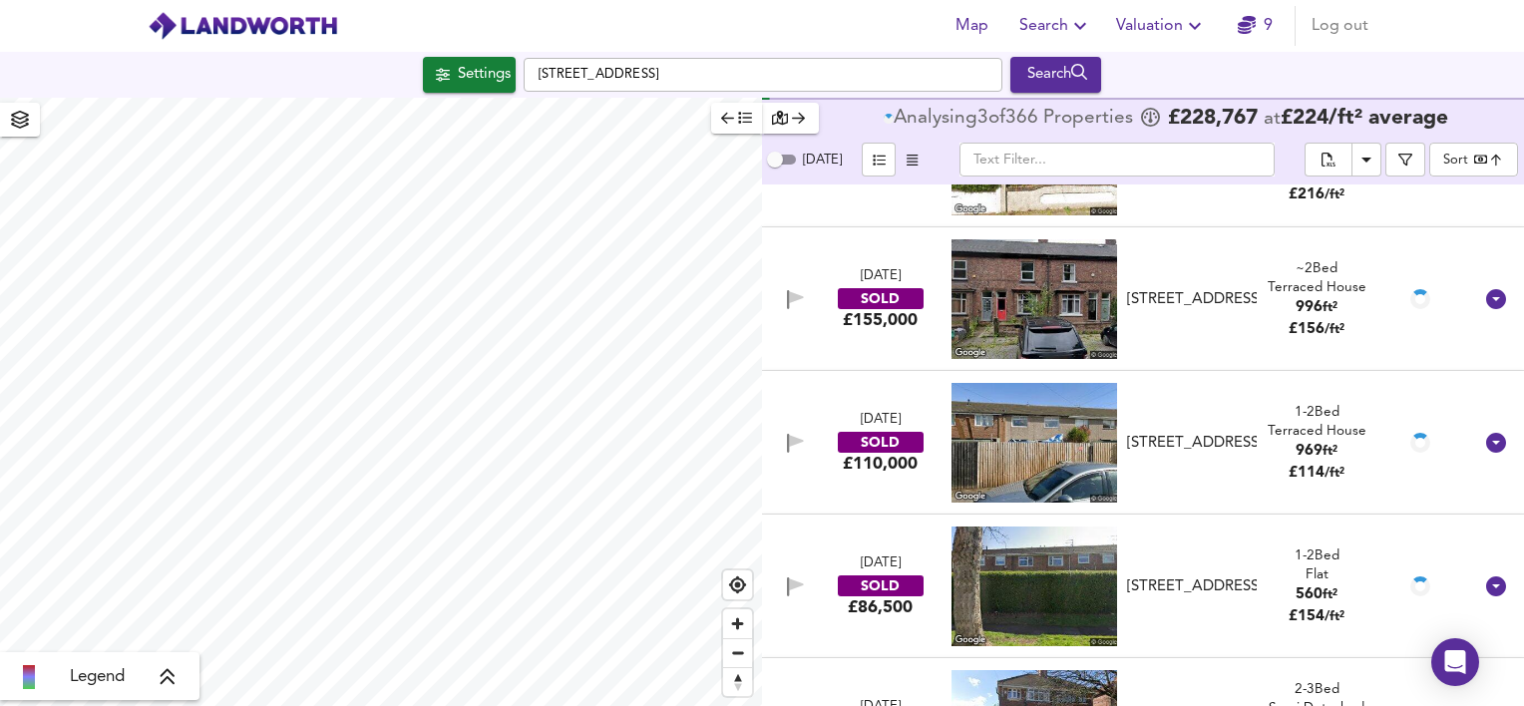
scroll to position [2525, 0]
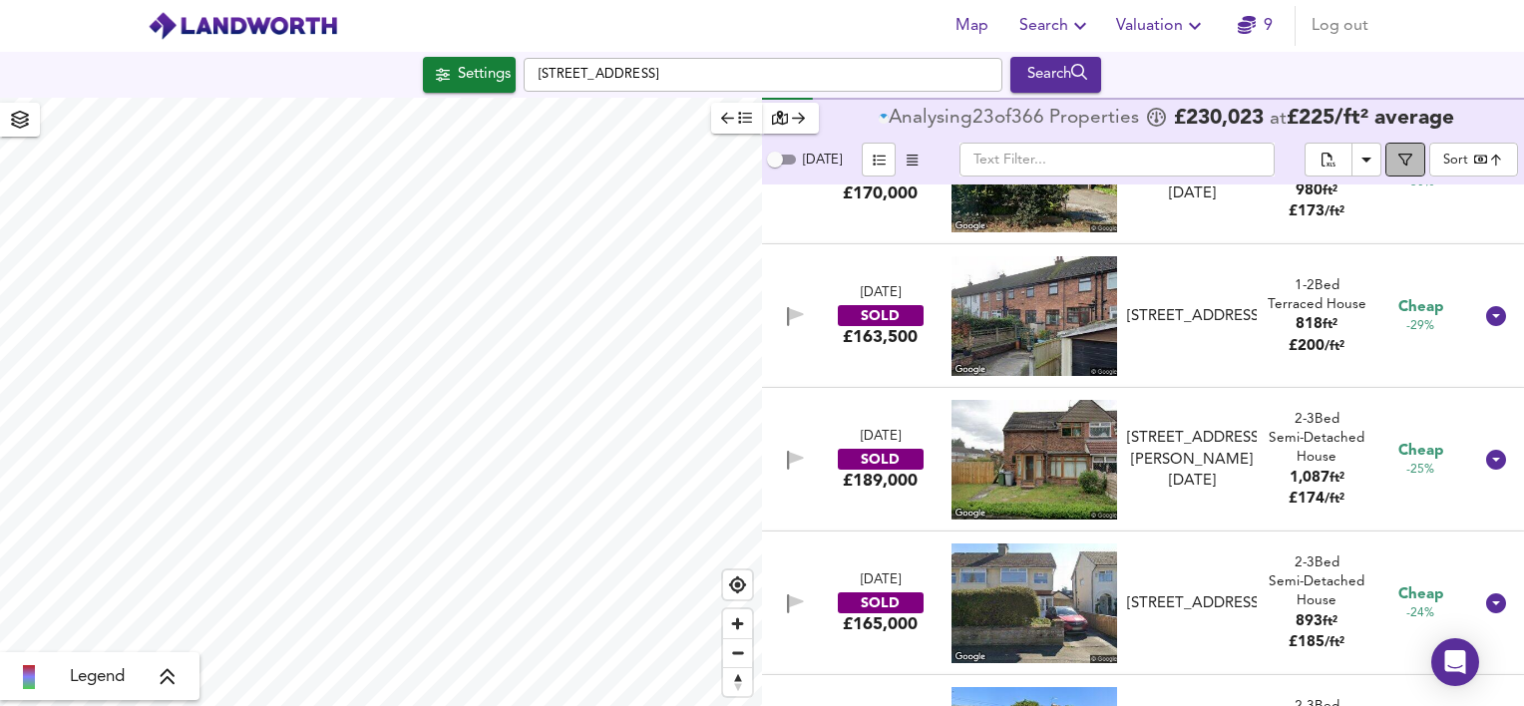
click at [1413, 156] on span "button" at bounding box center [1405, 160] width 20 height 14
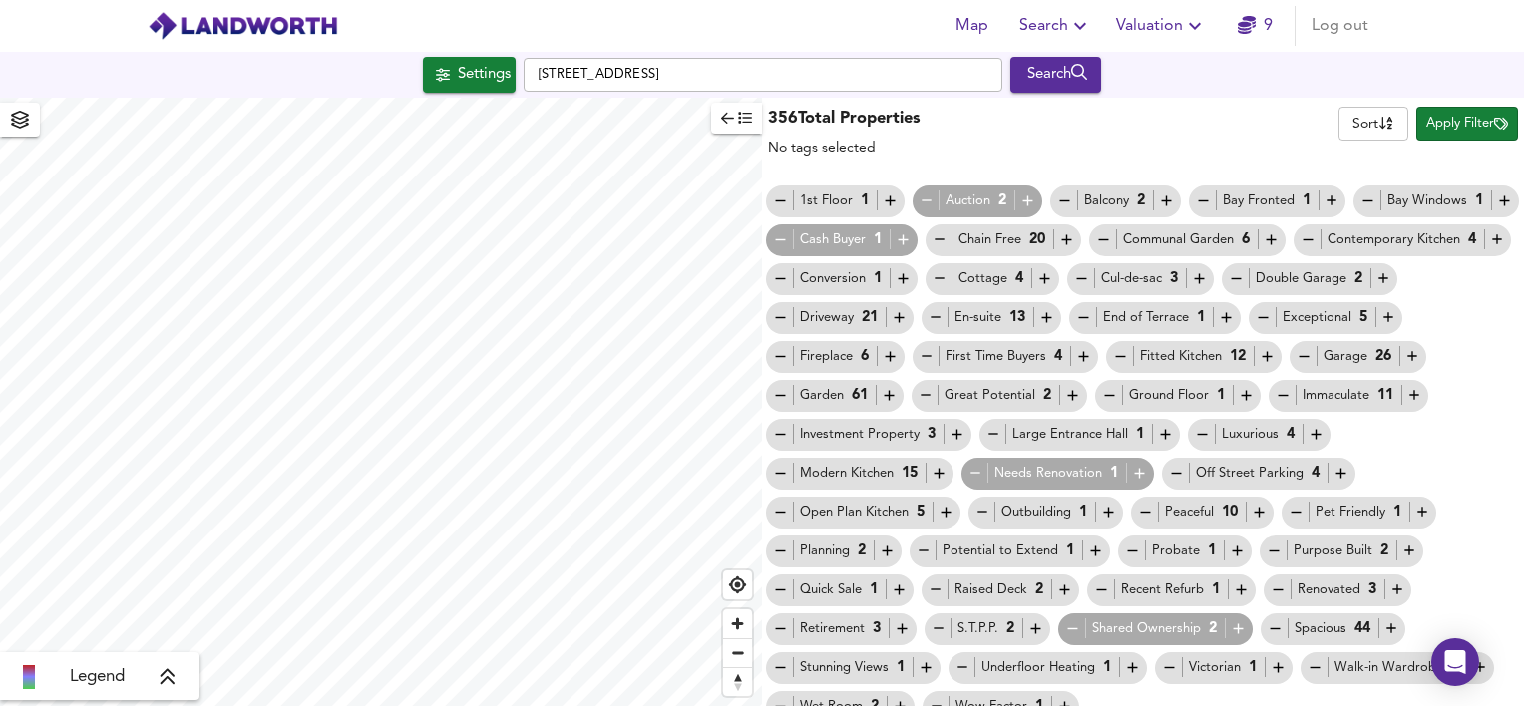
scroll to position [20, 0]
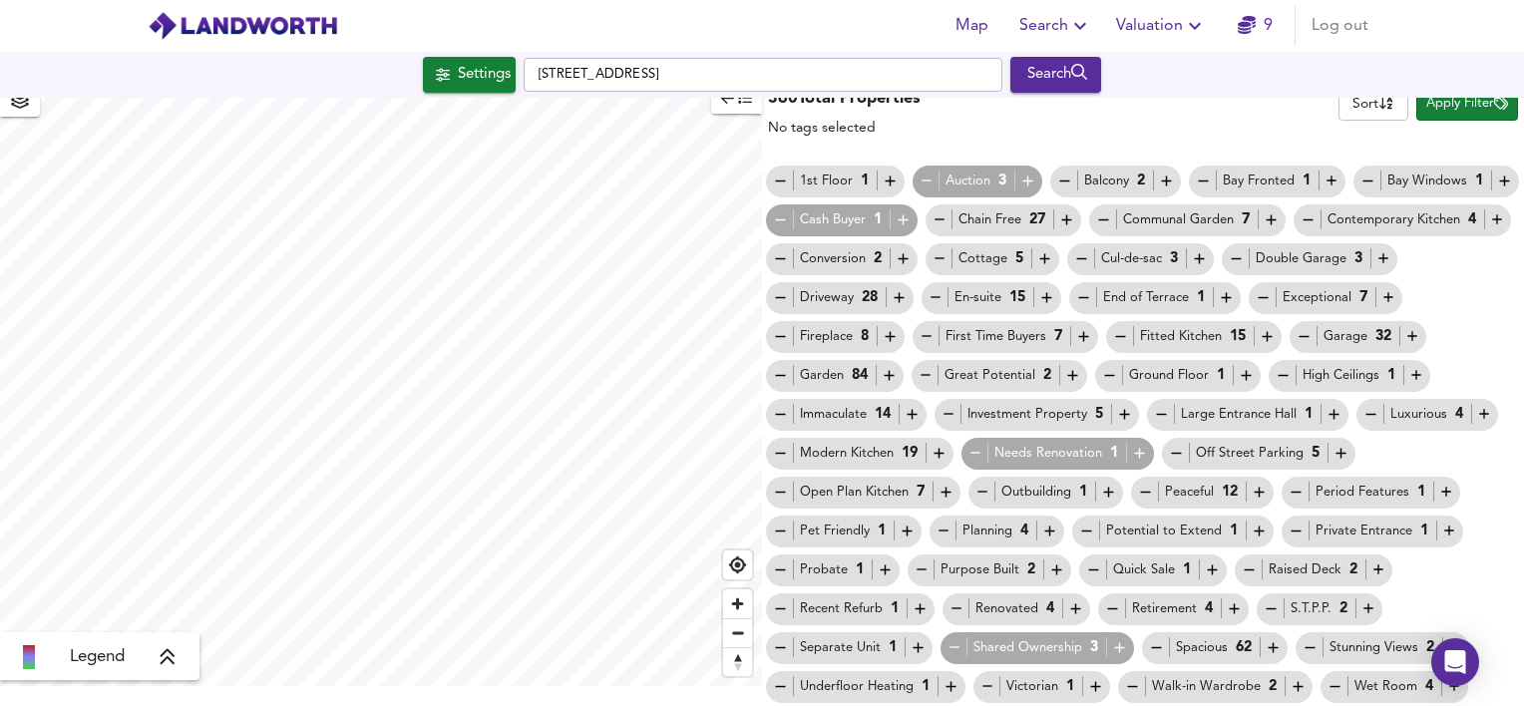
click at [1454, 162] on div "1st Floor 1 Auction 3 Balcony 2 Bay Fronted 1 Bay Windows 1 Cash Buyer 1 Chain …" at bounding box center [1143, 453] width 762 height 583
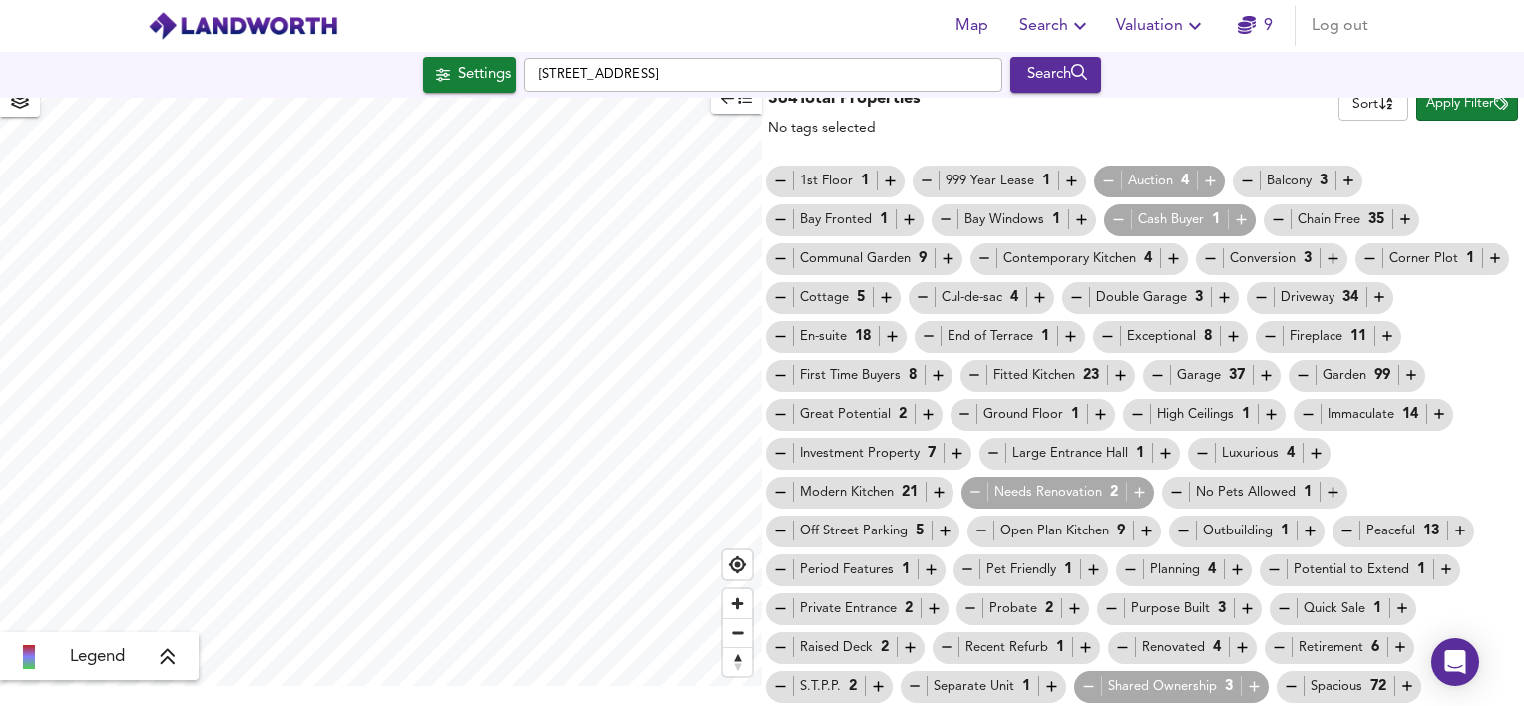
click at [1215, 144] on div "364 Total Properties No tags selected Sort name ​ Apply Filter 1st Floor 1 999 …" at bounding box center [1143, 382] width 762 height 608
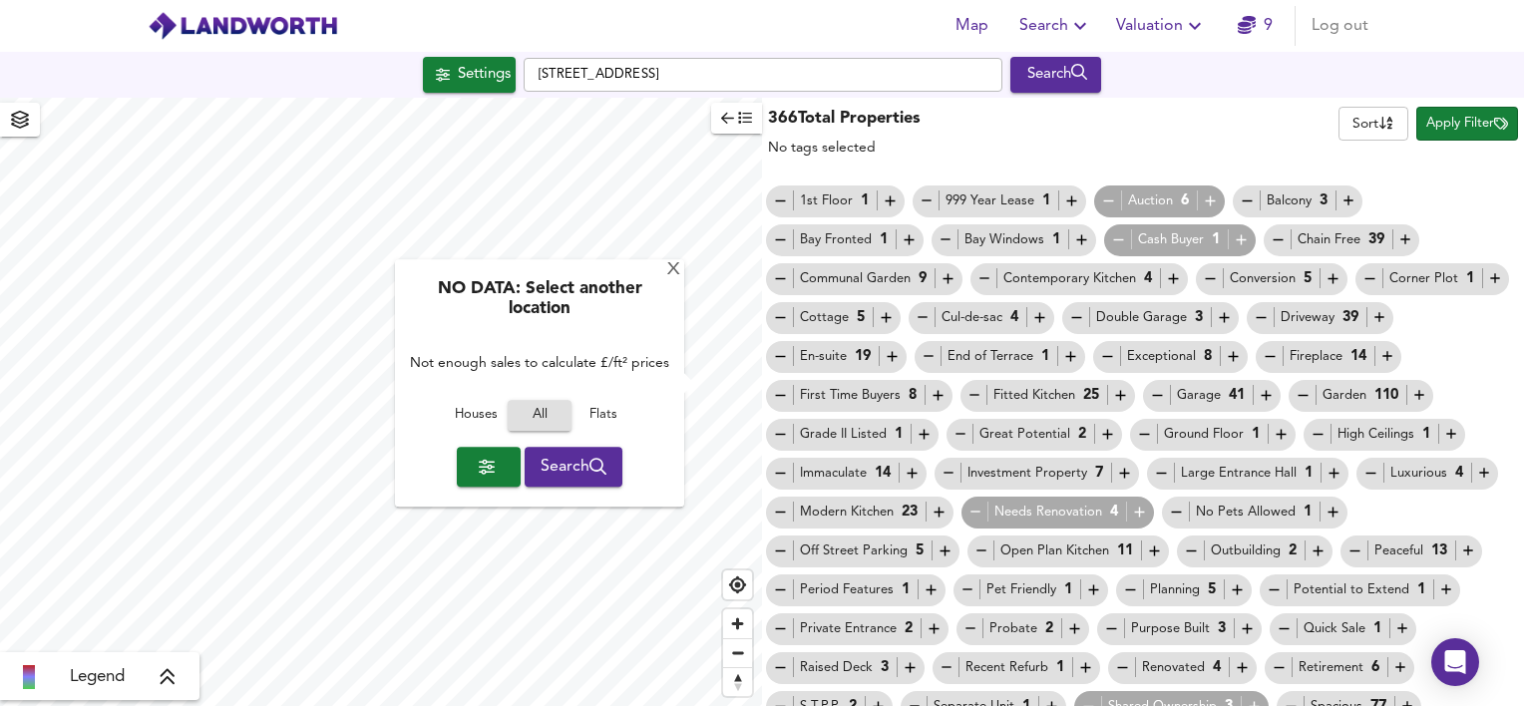
click at [728, 132] on button "button" at bounding box center [736, 118] width 51 height 31
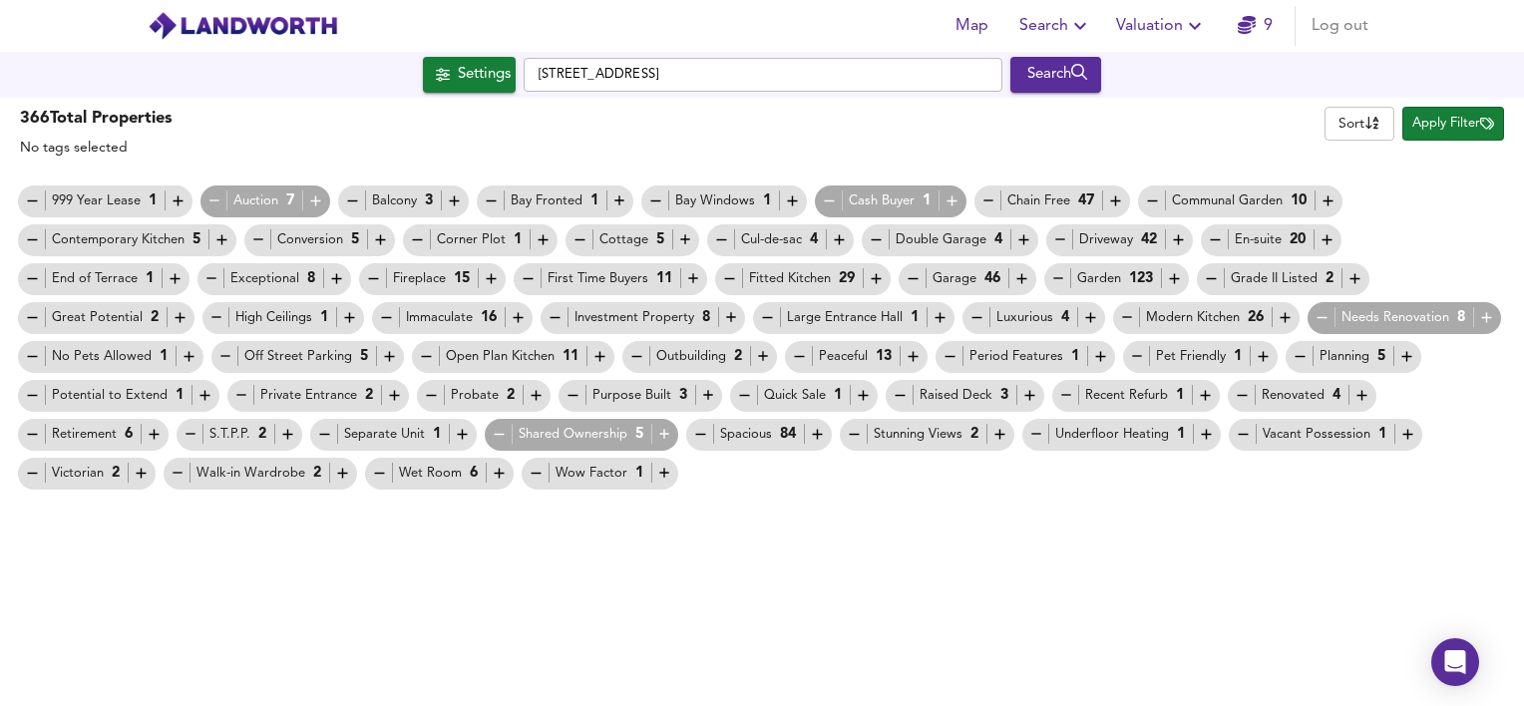
click at [1455, 119] on span "Apply Filter" at bounding box center [1453, 124] width 82 height 23
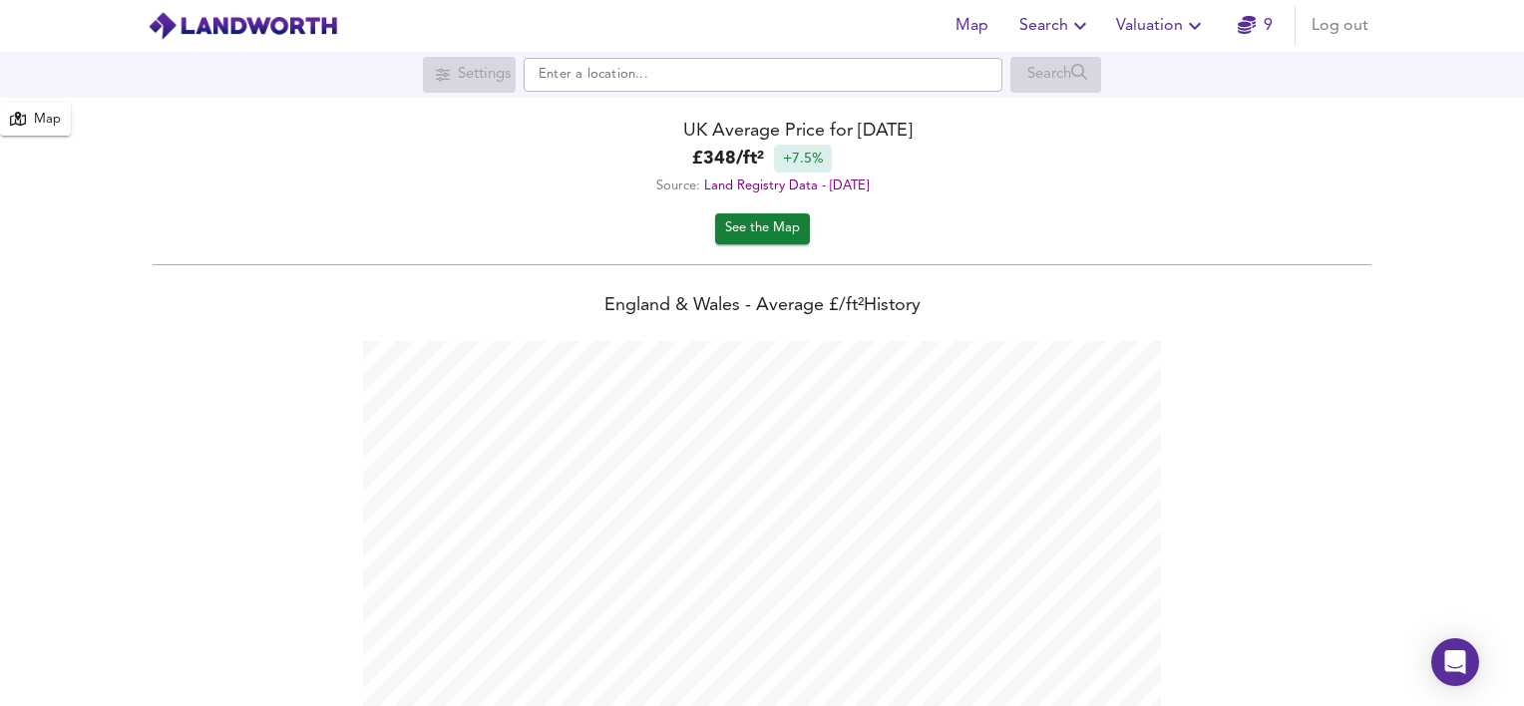
click at [40, 122] on div "Map" at bounding box center [47, 120] width 27 height 23
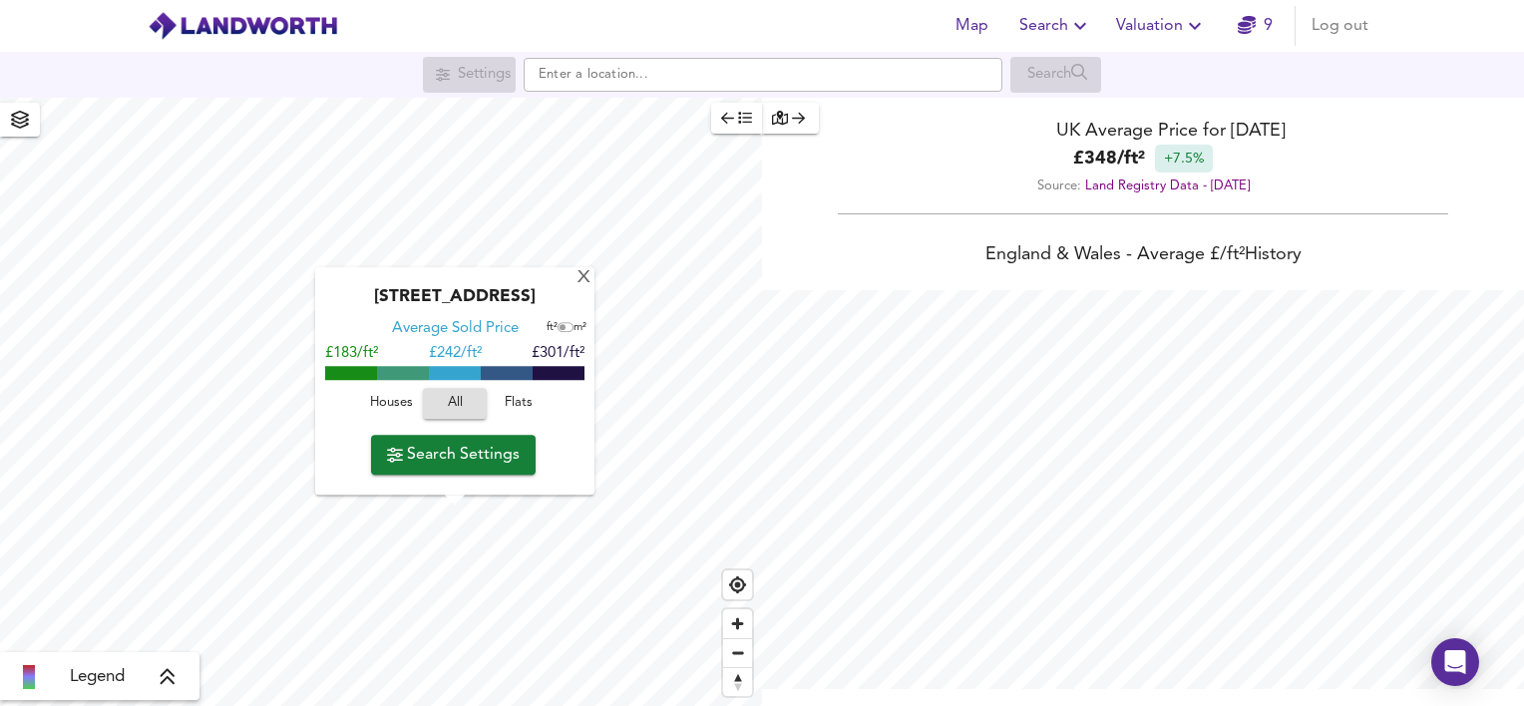
click at [572, 286] on div "Chapel View, CH62 0BF Average Sold Price ft² m² £183/ft² £ 242/ft² £301/ft² Hou…" at bounding box center [454, 381] width 279 height 227
drag, startPoint x: 218, startPoint y: 0, endPoint x: 393, endPoint y: 18, distance: 175.4
click at [412, 18] on div "Map Search Valuation 9 Log out" at bounding box center [762, 26] width 1276 height 50
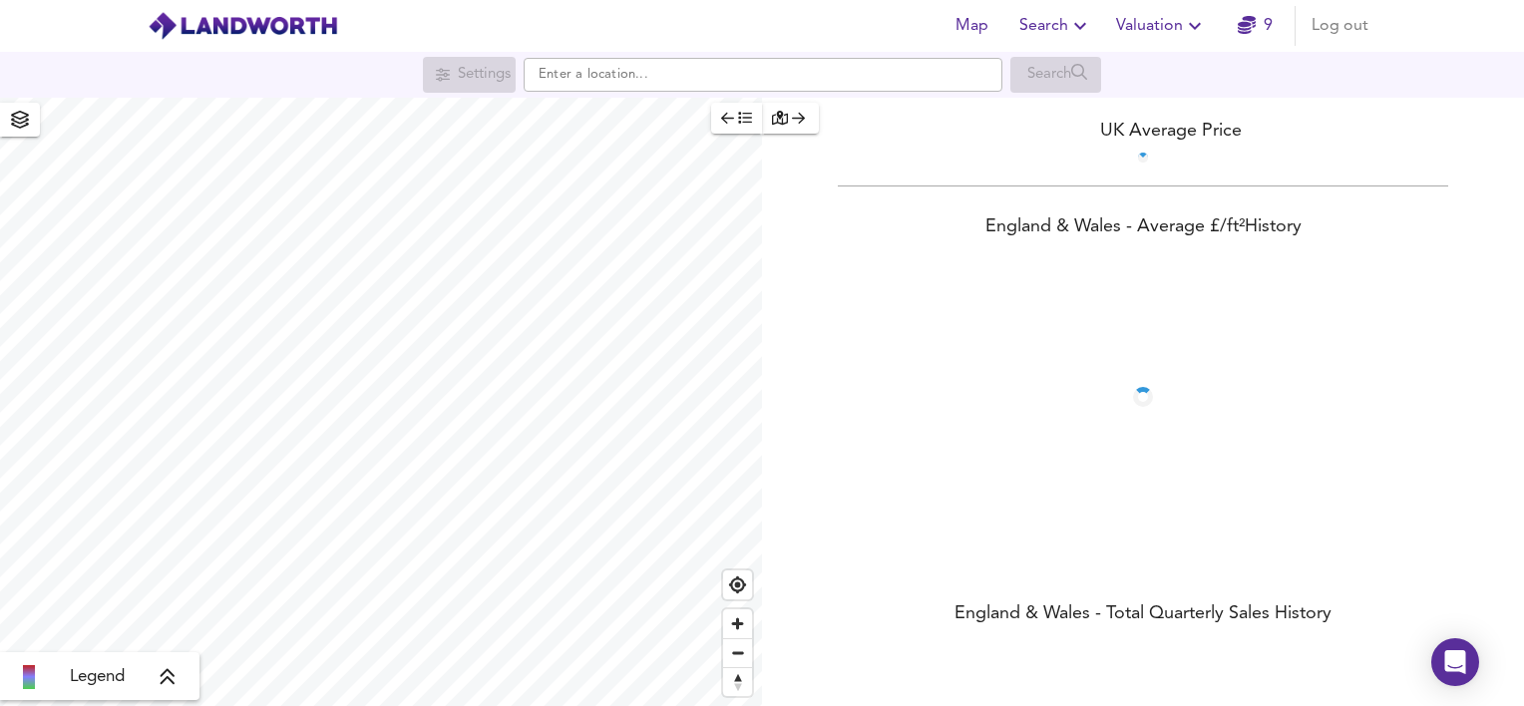
click at [967, 29] on span "Map" at bounding box center [971, 26] width 48 height 28
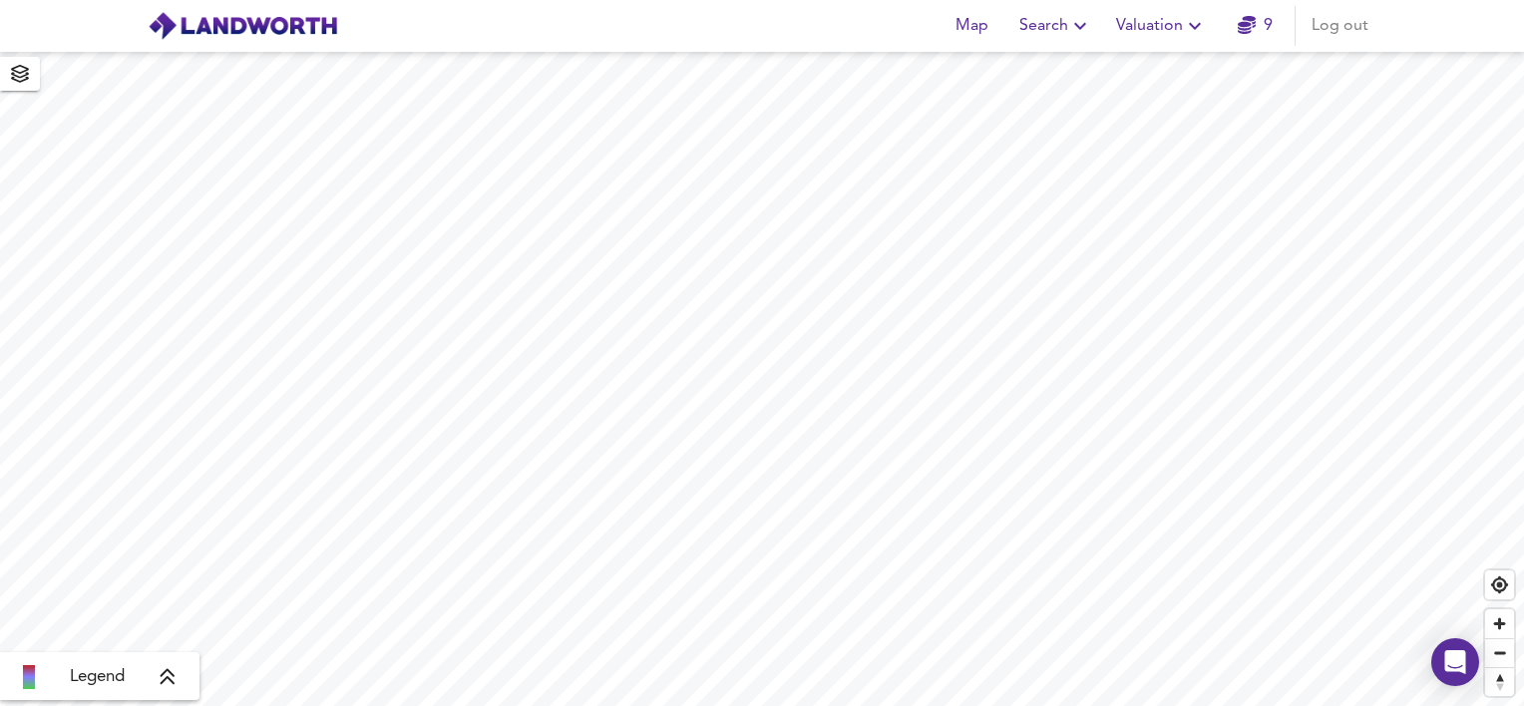
click at [1159, 37] on span "Valuation" at bounding box center [1161, 26] width 91 height 28
click at [1282, 25] on span "9" at bounding box center [1255, 26] width 64 height 28
click at [1261, 27] on link "9" at bounding box center [1255, 26] width 35 height 28
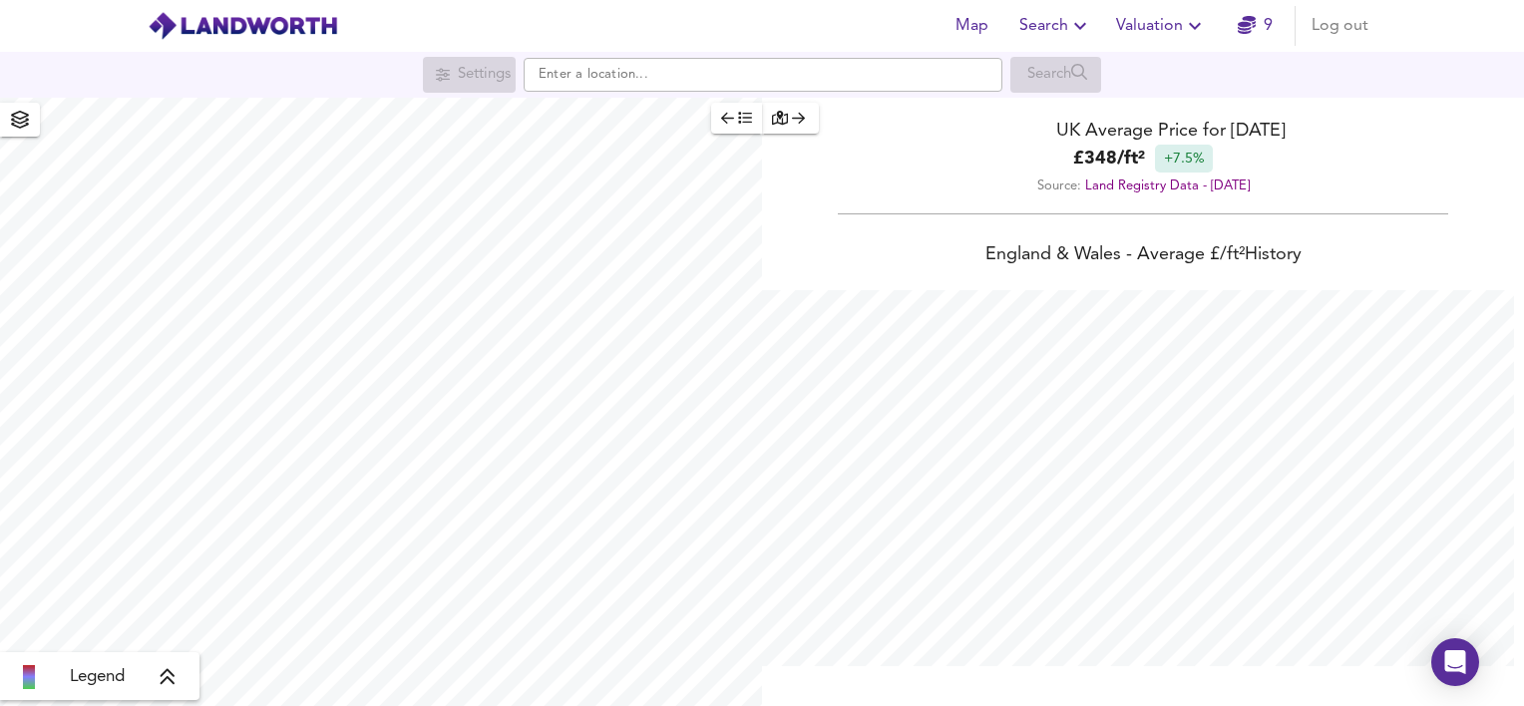
scroll to position [706, 1524]
